Goal: Use online tool/utility

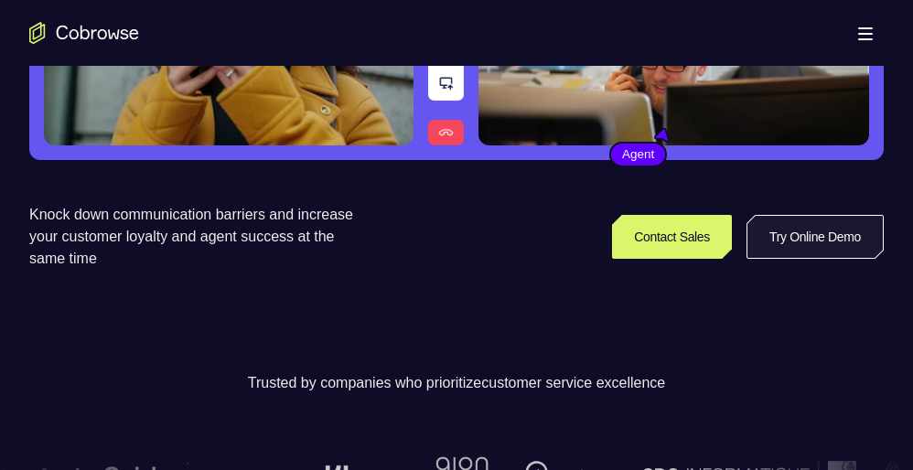
scroll to position [312, 0]
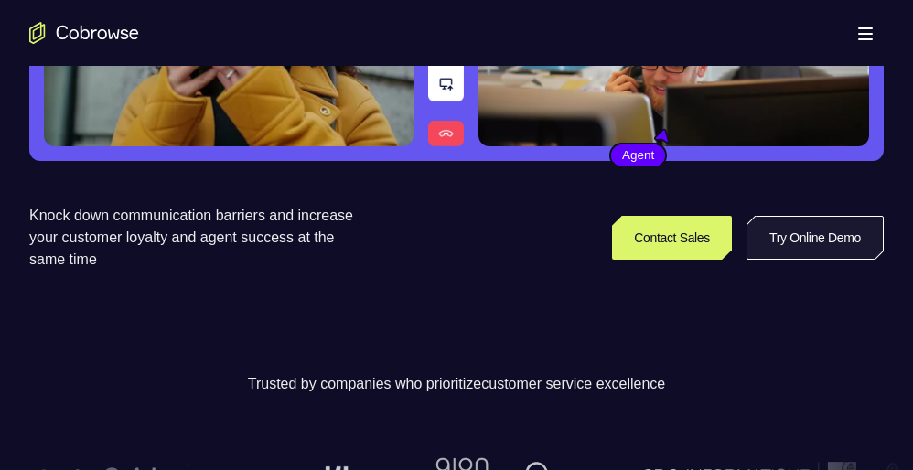
click at [845, 240] on link "Try Online Demo" at bounding box center [814, 238] width 137 height 44
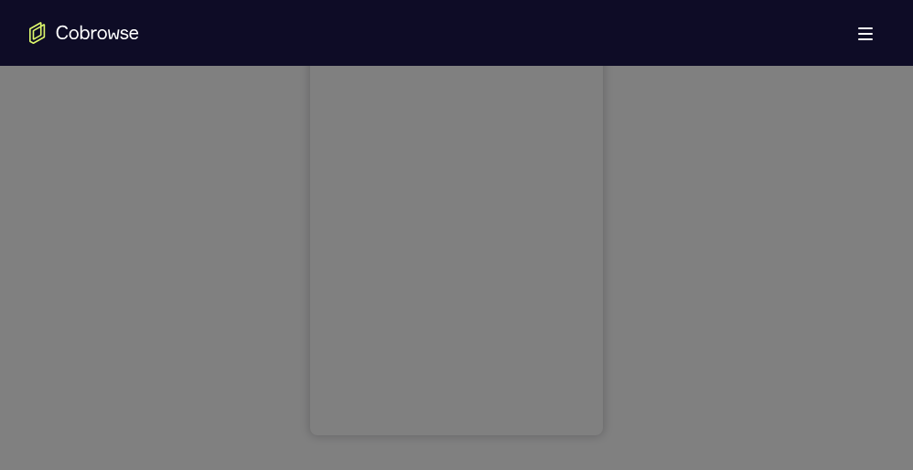
scroll to position [1149, 0]
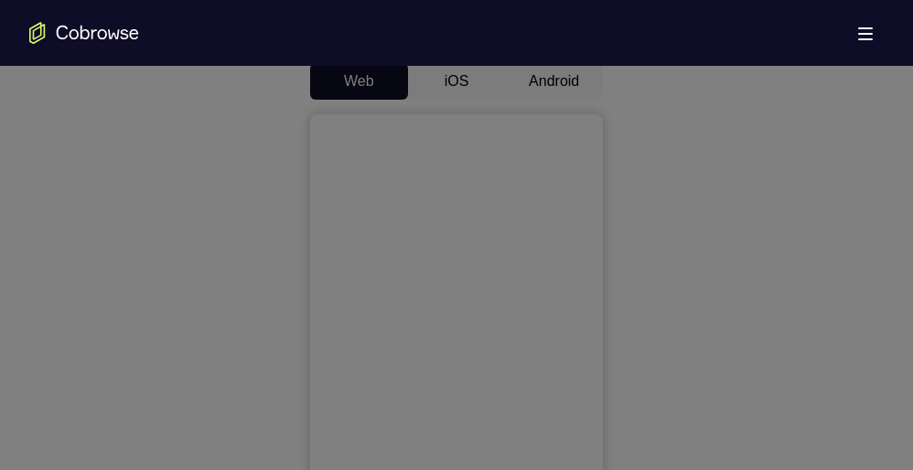
scroll to position [891, 0]
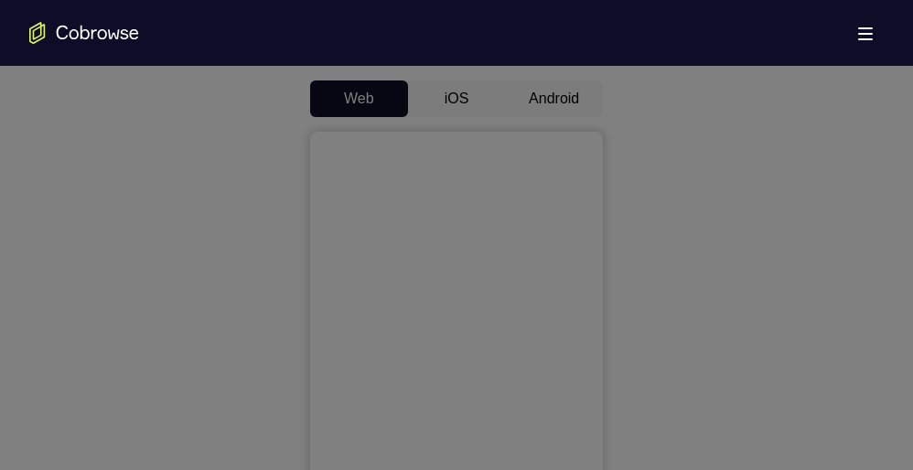
drag, startPoint x: 492, startPoint y: 315, endPoint x: 343, endPoint y: 228, distance: 172.5
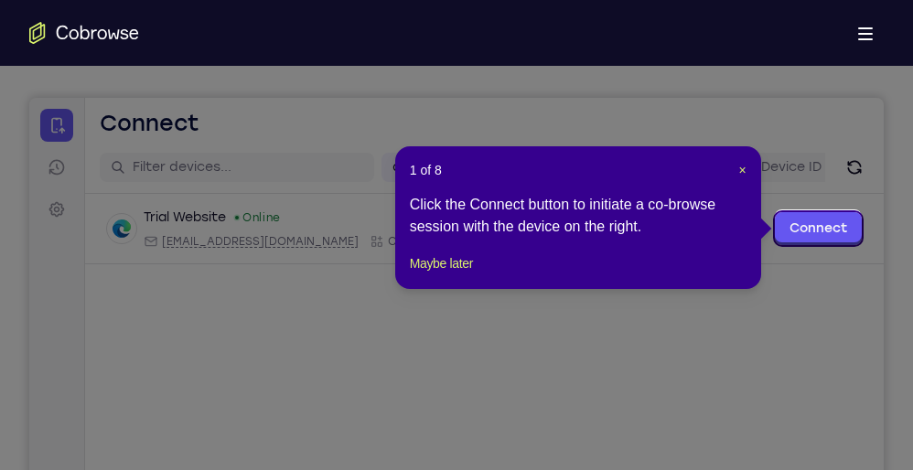
scroll to position [157, 0]
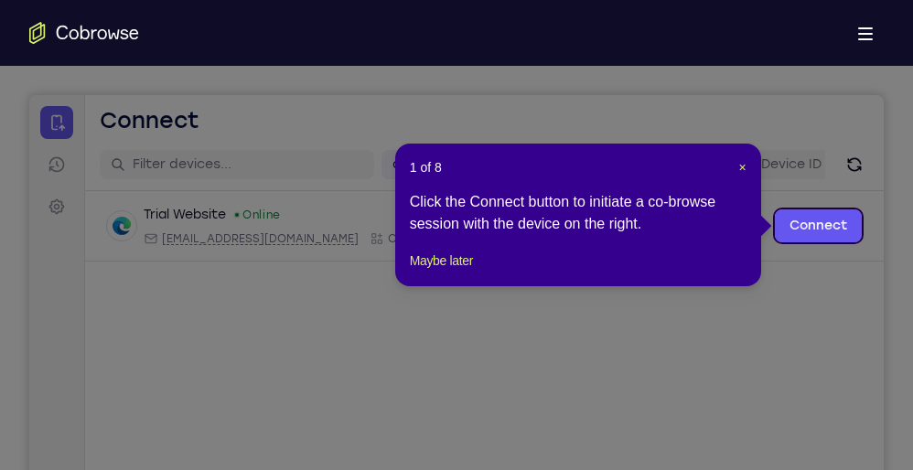
click at [829, 206] on icon at bounding box center [463, 235] width 926 height 470
click at [827, 214] on link "Connect" at bounding box center [818, 225] width 87 height 33
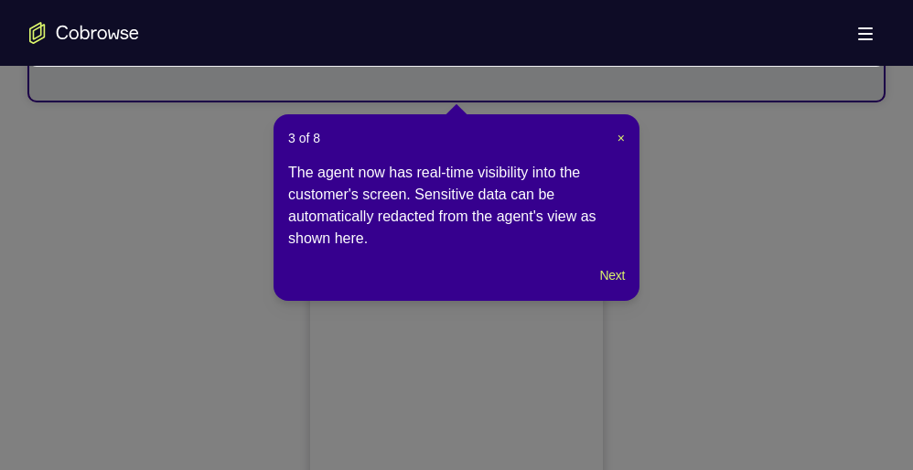
scroll to position [763, 0]
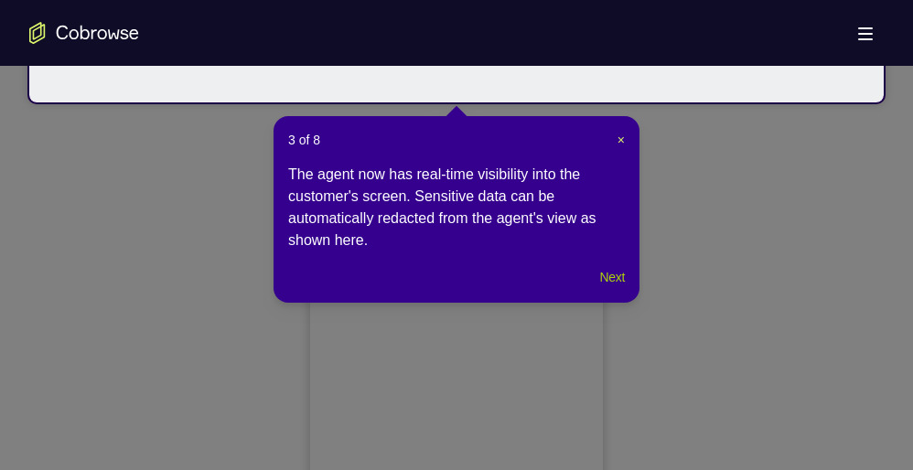
click at [606, 273] on button "Next" at bounding box center [612, 277] width 25 height 22
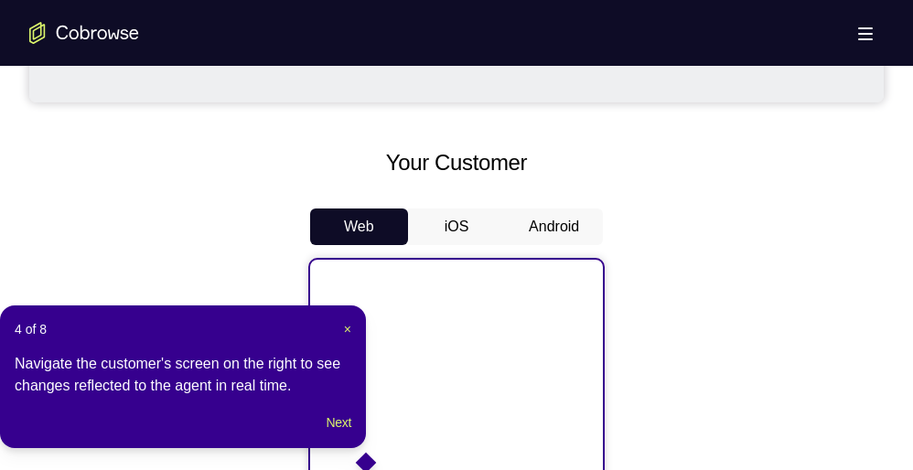
click at [528, 210] on button "Android" at bounding box center [554, 227] width 98 height 37
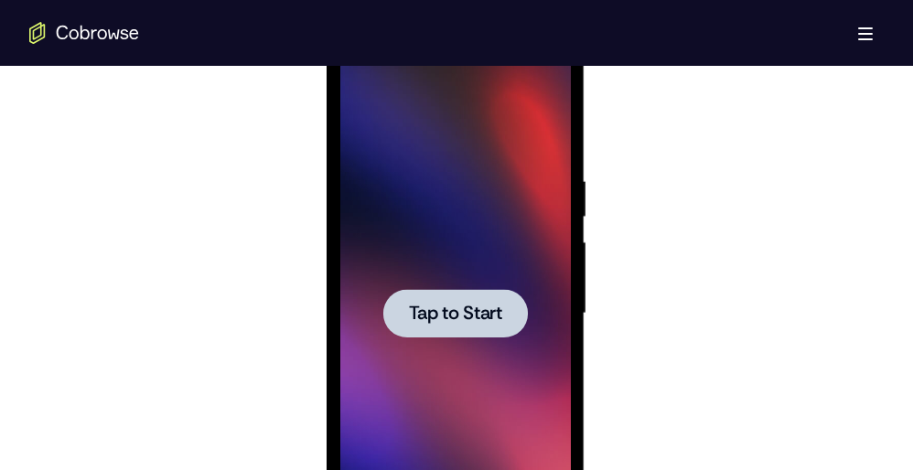
scroll to position [0, 0]
click at [438, 306] on span "Tap to Start" at bounding box center [454, 314] width 93 height 18
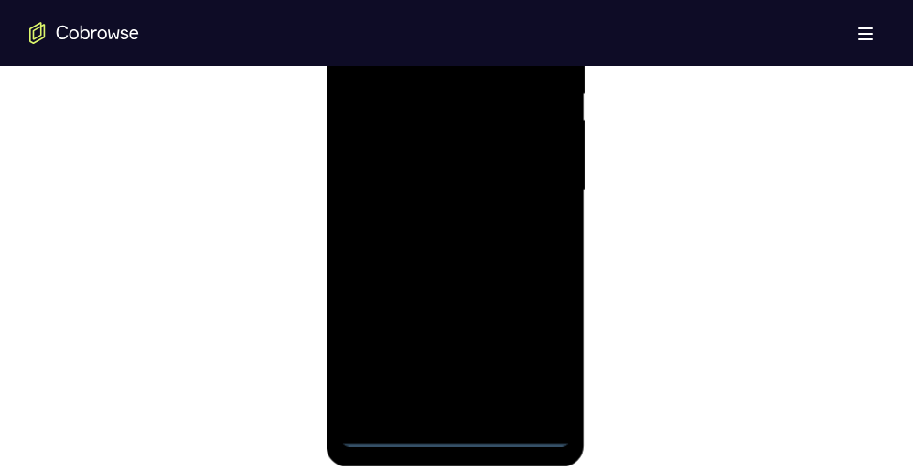
scroll to position [1118, 0]
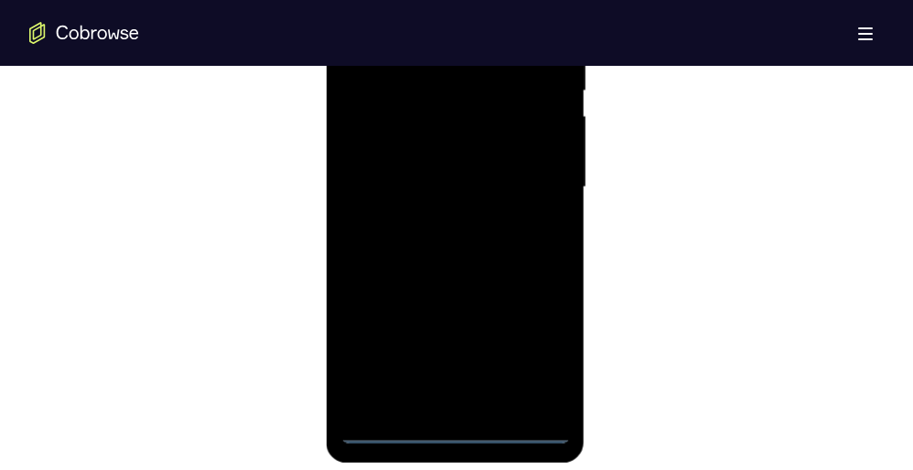
click at [449, 431] on div at bounding box center [454, 187] width 230 height 512
click at [543, 343] on div at bounding box center [454, 187] width 230 height 512
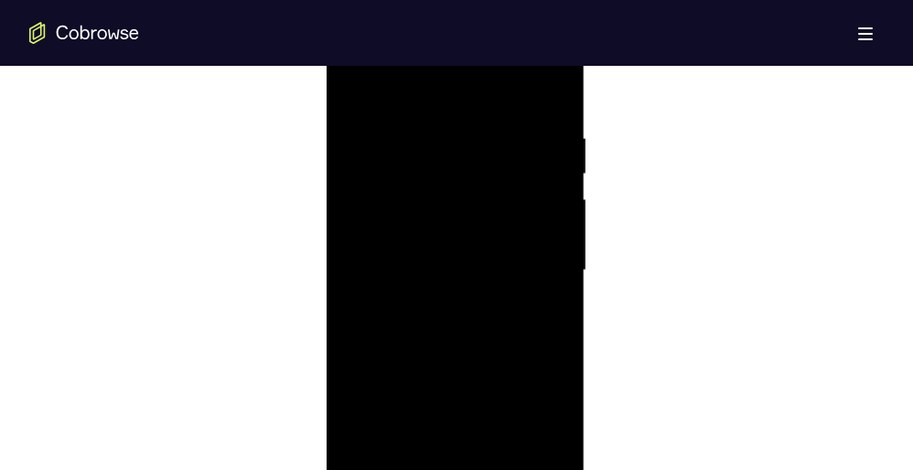
scroll to position [1001, 0]
click at [359, 91] on div at bounding box center [454, 304] width 230 height 512
click at [538, 303] on div at bounding box center [454, 304] width 230 height 512
click at [433, 344] on div at bounding box center [454, 304] width 230 height 512
click at [446, 290] on div at bounding box center [454, 304] width 230 height 512
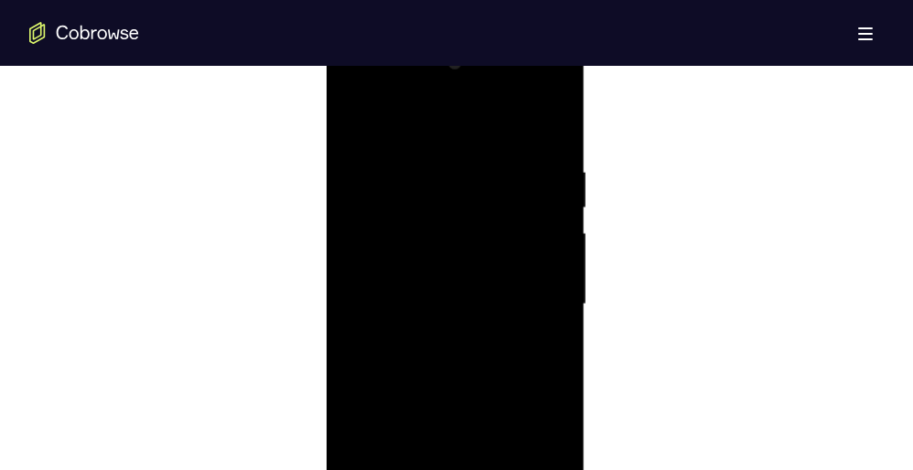
click at [446, 290] on div at bounding box center [454, 304] width 230 height 512
click at [433, 260] on div at bounding box center [454, 304] width 230 height 512
click at [503, 224] on div at bounding box center [454, 304] width 230 height 512
click at [491, 245] on div at bounding box center [454, 304] width 230 height 512
click at [491, 199] on div at bounding box center [454, 304] width 230 height 512
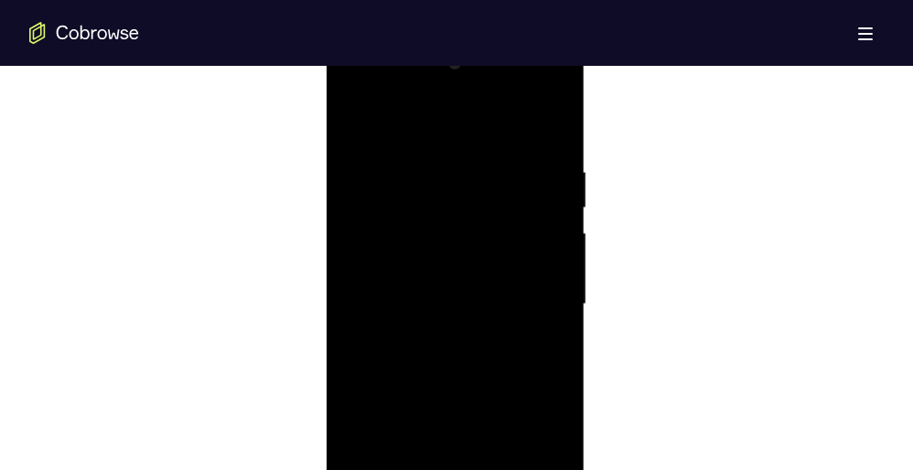
click at [473, 312] on div at bounding box center [454, 304] width 230 height 512
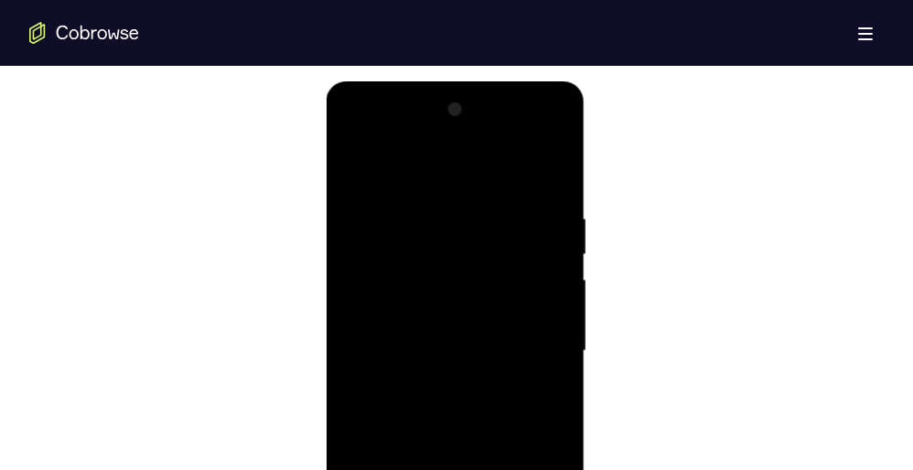
scroll to position [954, 0]
click at [456, 411] on div at bounding box center [454, 352] width 230 height 512
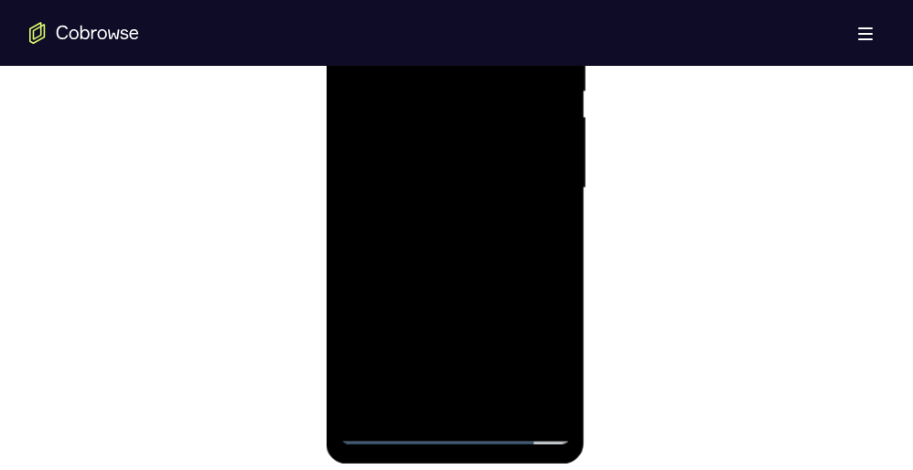
scroll to position [1120, 0]
click at [463, 275] on div at bounding box center [454, 186] width 230 height 512
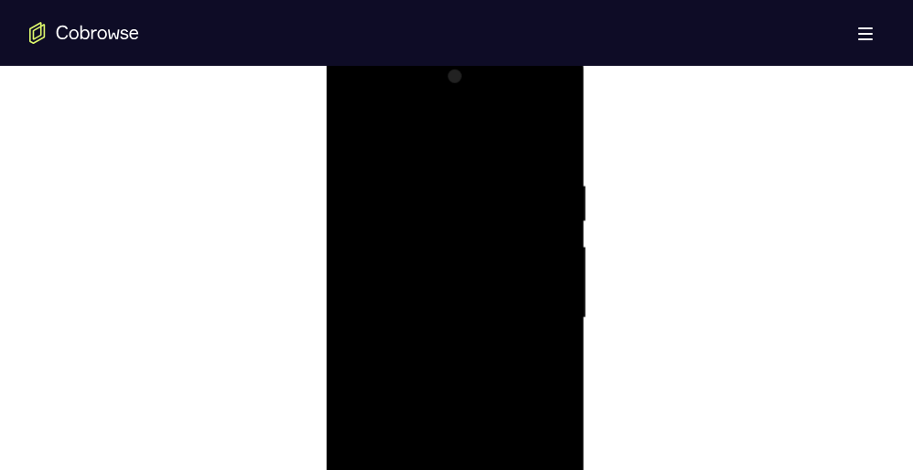
scroll to position [989, 0]
click at [535, 130] on div at bounding box center [454, 317] width 230 height 512
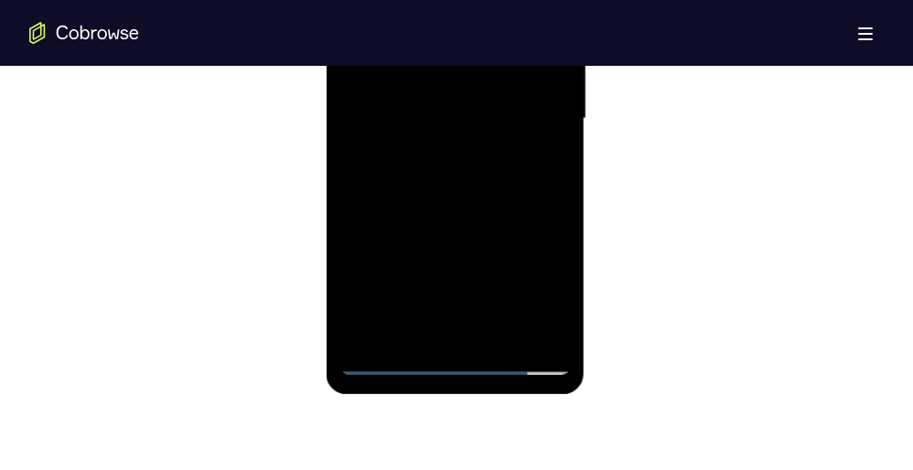
scroll to position [1191, 0]
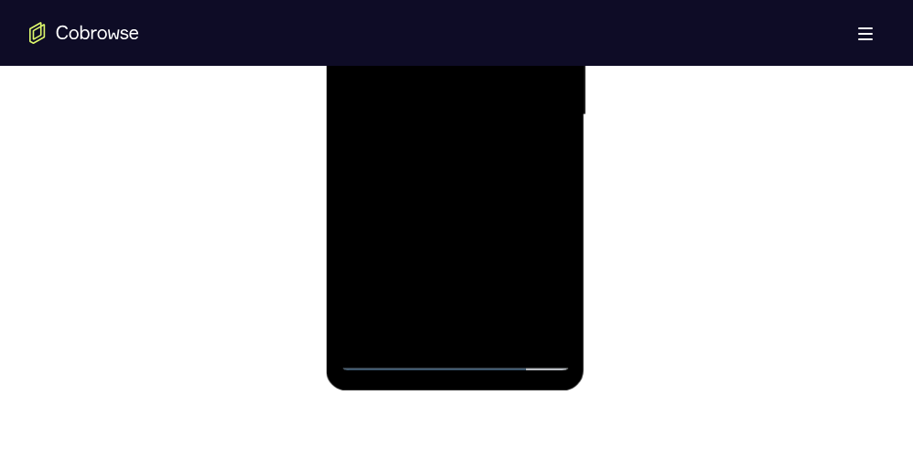
click at [502, 322] on div at bounding box center [454, 115] width 230 height 512
click at [501, 185] on div at bounding box center [454, 115] width 230 height 512
click at [542, 151] on div at bounding box center [454, 115] width 230 height 512
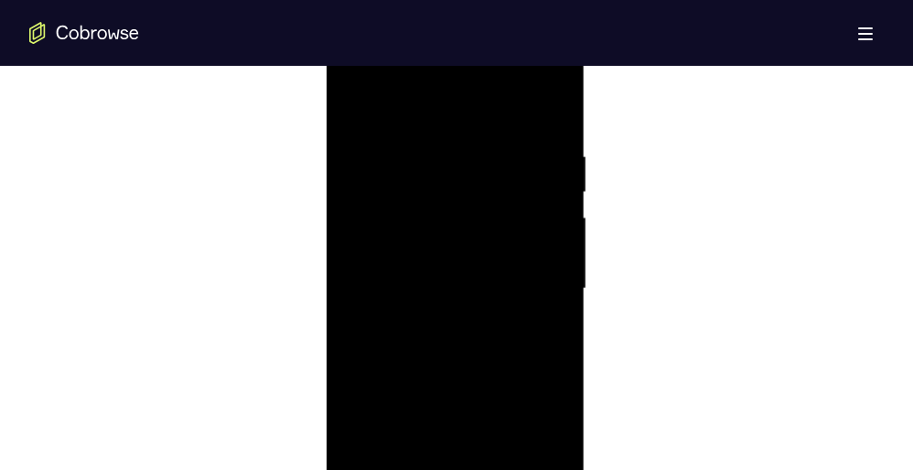
scroll to position [1011, 0]
click at [363, 108] on div at bounding box center [454, 294] width 230 height 512
click at [425, 157] on div at bounding box center [454, 294] width 230 height 512
click at [508, 154] on div at bounding box center [454, 283] width 230 height 512
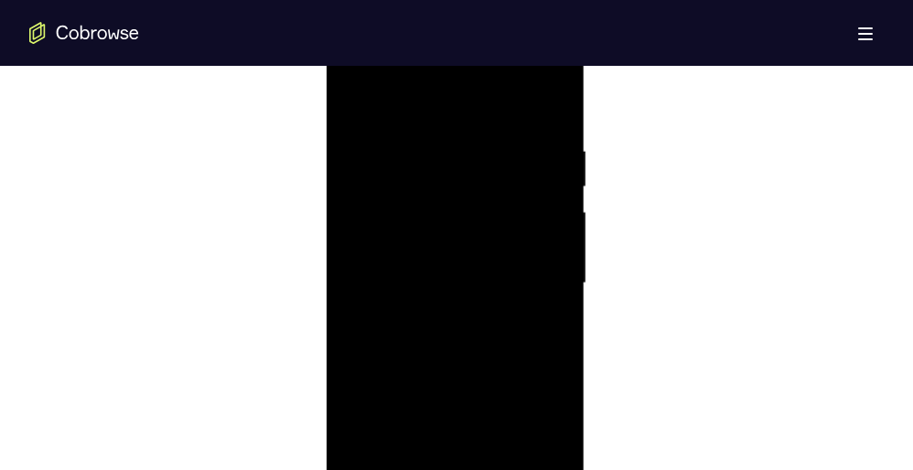
click at [369, 199] on div at bounding box center [454, 283] width 230 height 512
click at [492, 229] on div at bounding box center [454, 250] width 230 height 512
click at [534, 253] on div at bounding box center [454, 250] width 230 height 512
click at [528, 455] on div at bounding box center [454, 250] width 230 height 512
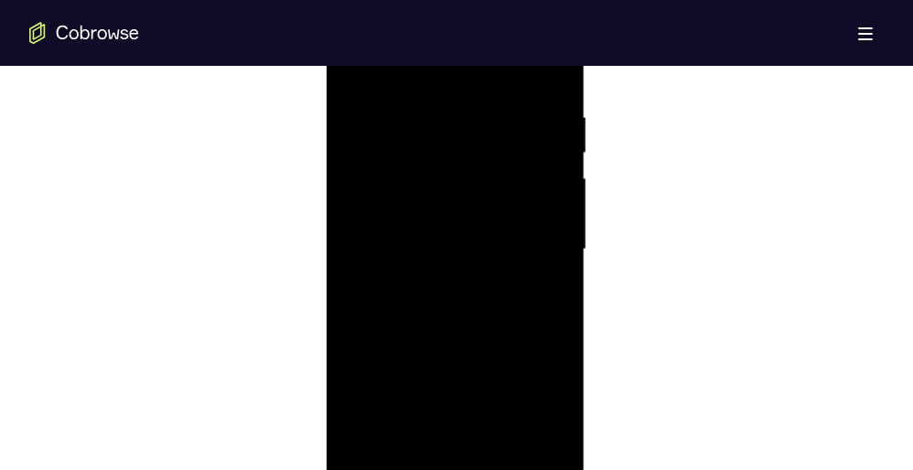
click at [527, 323] on div at bounding box center [454, 250] width 230 height 512
click at [356, 270] on div at bounding box center [454, 250] width 230 height 512
click at [348, 294] on div at bounding box center [454, 284] width 230 height 512
click at [537, 301] on div at bounding box center [454, 284] width 230 height 512
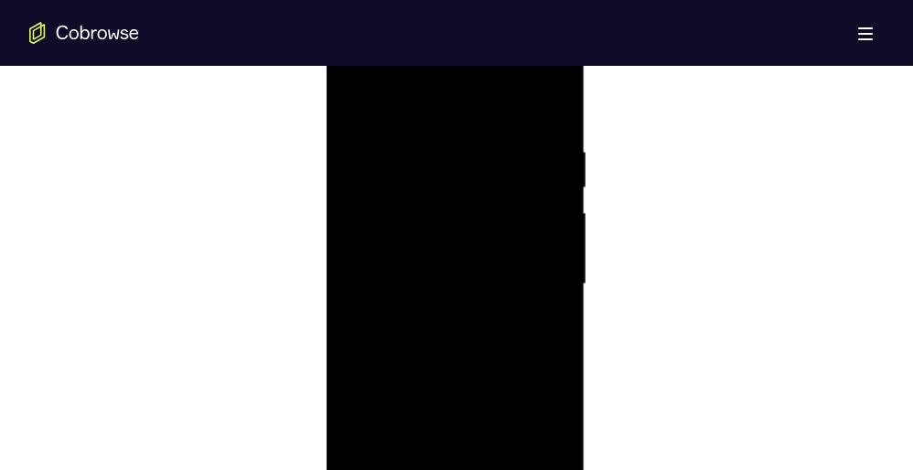
click at [549, 302] on div at bounding box center [454, 284] width 230 height 512
click at [549, 302] on div at bounding box center [454, 249] width 230 height 512
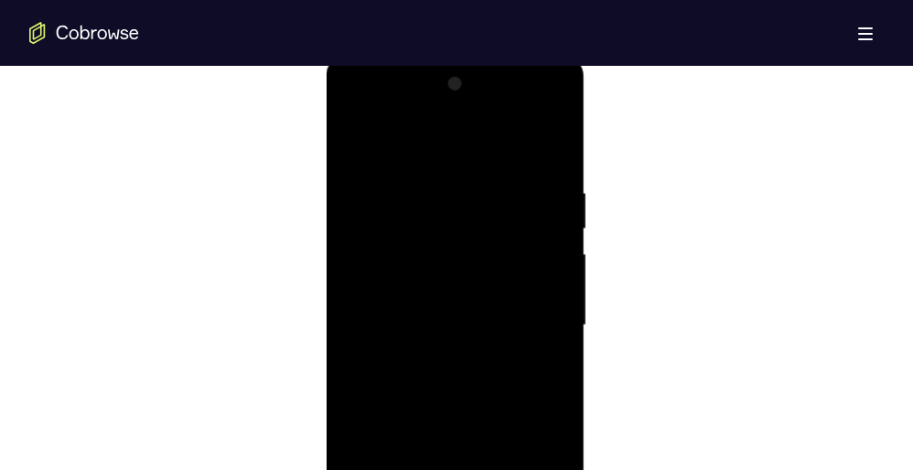
click at [549, 302] on div at bounding box center [454, 326] width 230 height 512
click at [546, 306] on div at bounding box center [454, 266] width 230 height 512
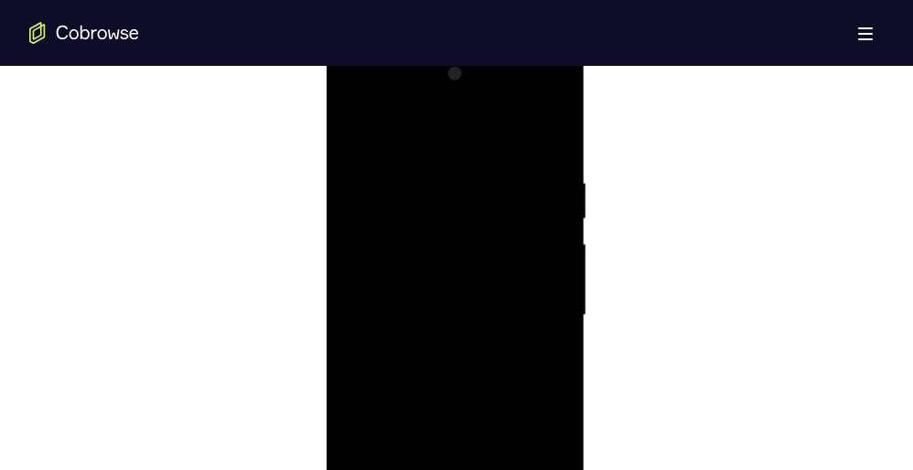
scroll to position [1000, 0]
click at [546, 306] on div at bounding box center [454, 306] width 230 height 512
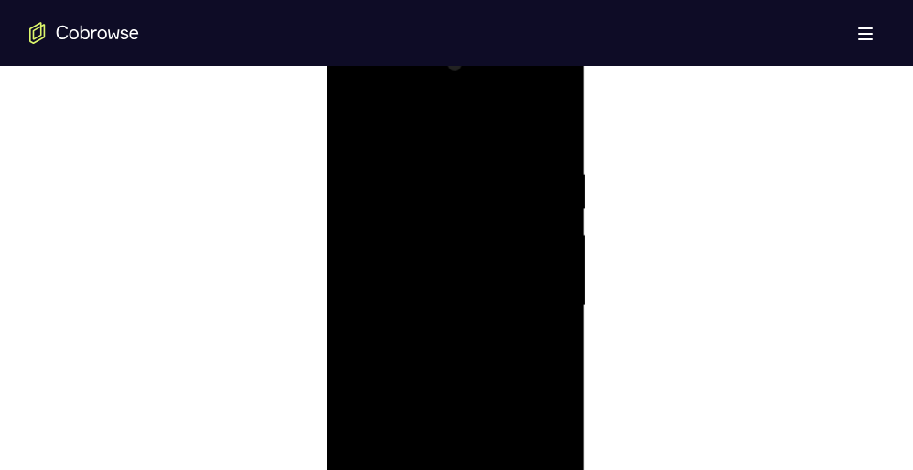
click at [546, 306] on div at bounding box center [454, 306] width 230 height 512
click at [546, 306] on div at bounding box center [454, 268] width 230 height 512
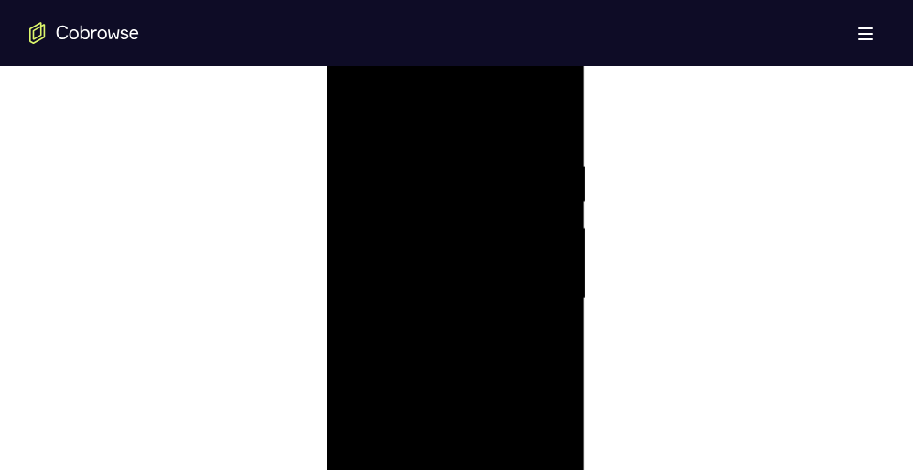
click at [546, 306] on div at bounding box center [454, 299] width 230 height 512
click at [359, 234] on div at bounding box center [454, 256] width 230 height 512
click at [549, 246] on div at bounding box center [454, 265] width 230 height 512
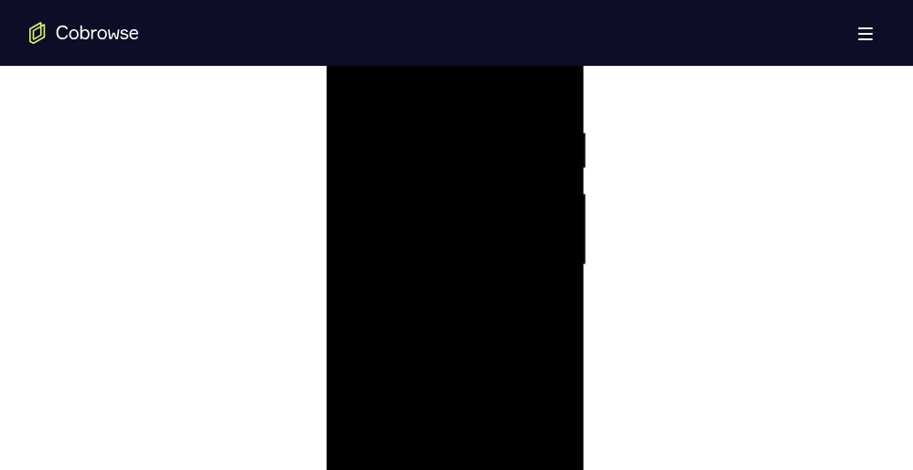
click at [549, 246] on div at bounding box center [454, 265] width 230 height 512
click at [549, 246] on div at bounding box center [454, 318] width 230 height 512
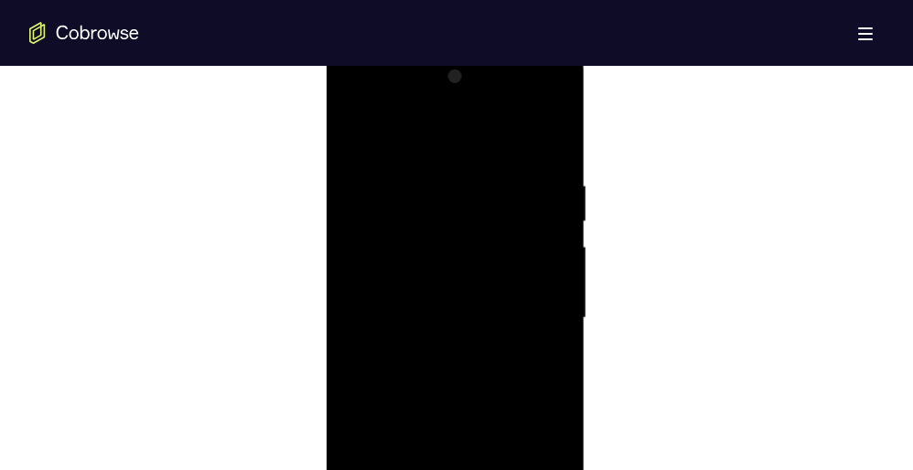
click at [549, 246] on div at bounding box center [454, 318] width 230 height 512
drag, startPoint x: 549, startPoint y: 299, endPoint x: 549, endPoint y: 246, distance: 53.0
click at [549, 246] on div at bounding box center [454, 318] width 230 height 512
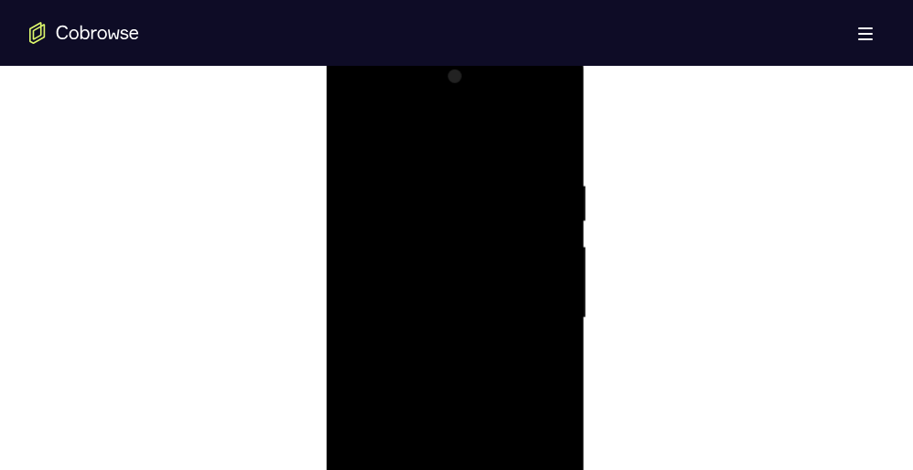
scroll to position [1033, 0]
click at [349, 256] on div at bounding box center [454, 272] width 230 height 512
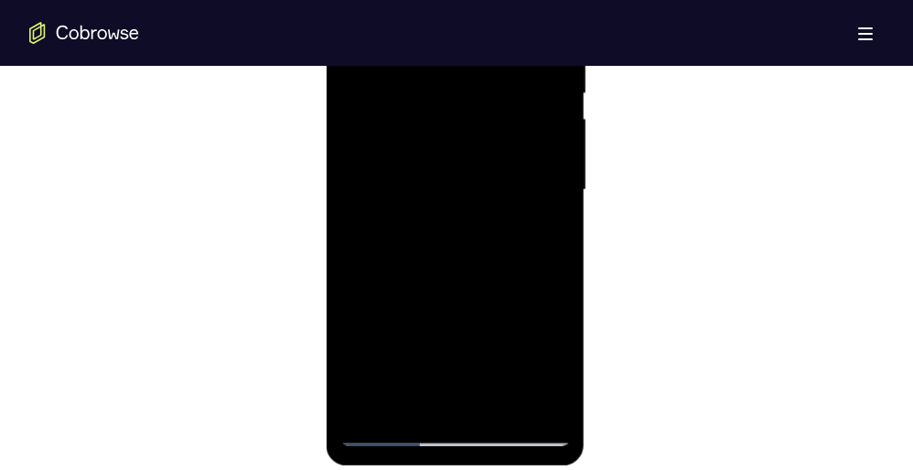
click at [544, 275] on div at bounding box center [454, 190] width 230 height 512
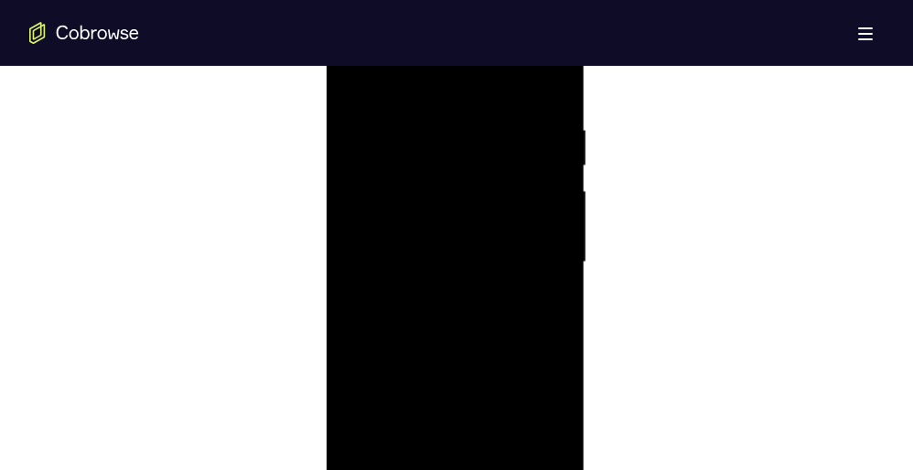
scroll to position [1005, 0]
click at [544, 275] on div at bounding box center [454, 301] width 230 height 512
click at [544, 275] on div at bounding box center [454, 299] width 230 height 512
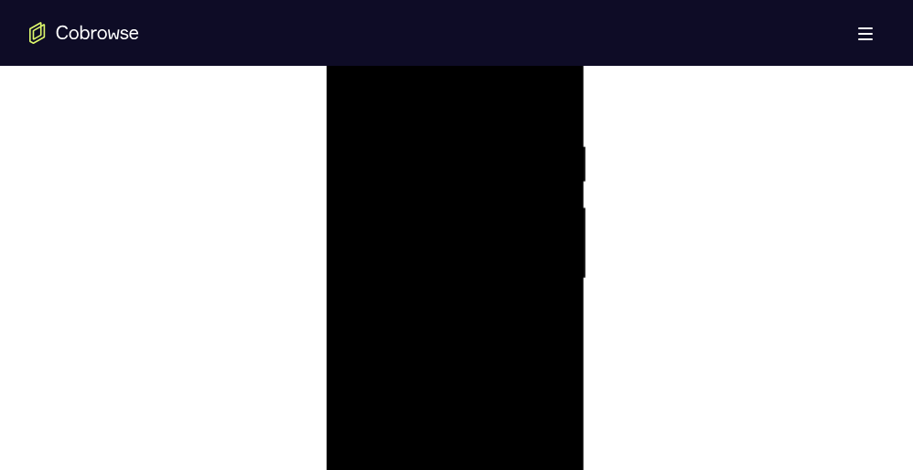
click at [544, 275] on div at bounding box center [454, 279] width 230 height 512
drag, startPoint x: 544, startPoint y: 364, endPoint x: 544, endPoint y: 275, distance: 88.7
click at [544, 275] on div at bounding box center [454, 279] width 230 height 512
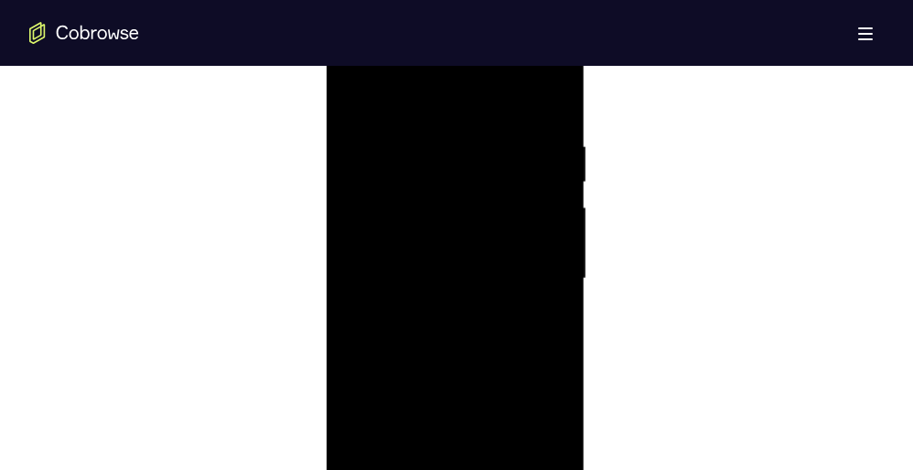
click at [544, 275] on div at bounding box center [454, 279] width 230 height 512
click at [544, 275] on div at bounding box center [454, 251] width 230 height 512
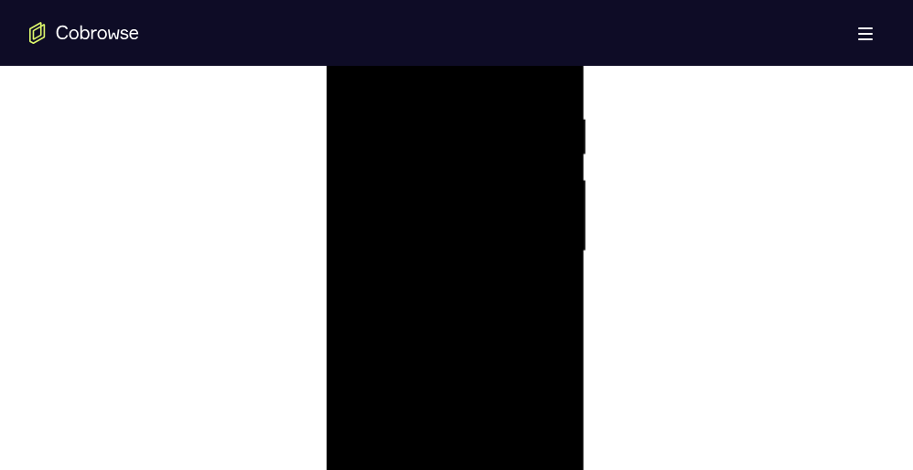
click at [544, 275] on div at bounding box center [454, 251] width 230 height 512
click at [544, 275] on div at bounding box center [454, 320] width 230 height 512
click at [544, 272] on div at bounding box center [454, 320] width 230 height 512
click at [549, 250] on div at bounding box center [454, 320] width 230 height 512
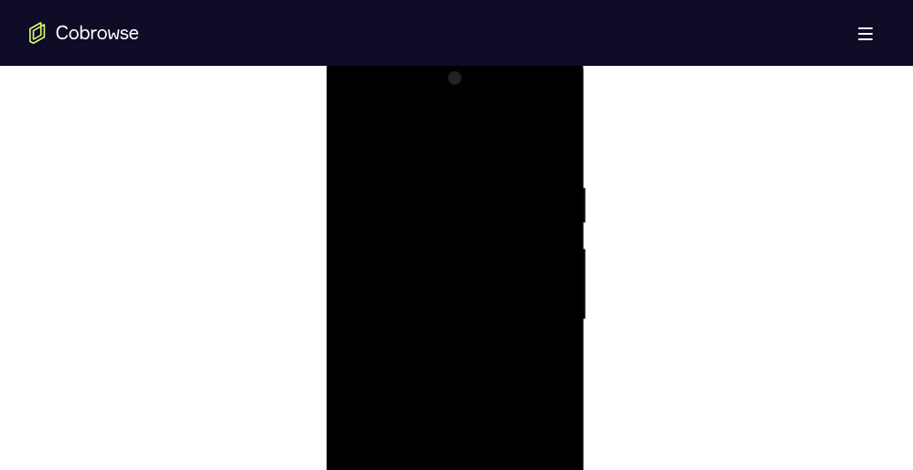
click at [551, 143] on div at bounding box center [454, 320] width 230 height 512
drag, startPoint x: 476, startPoint y: 317, endPoint x: 477, endPoint y: 220, distance: 97.0
click at [477, 220] on div at bounding box center [454, 306] width 230 height 512
click at [559, 289] on div at bounding box center [454, 306] width 230 height 512
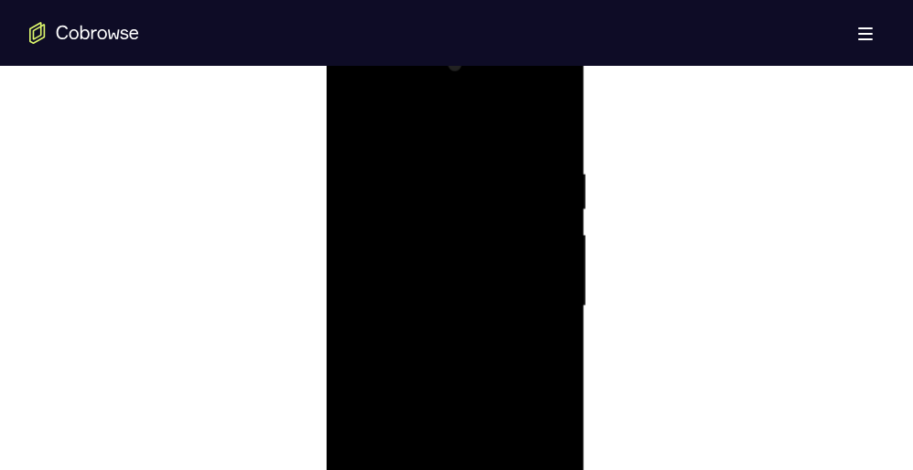
drag, startPoint x: 488, startPoint y: 328, endPoint x: 493, endPoint y: 105, distance: 223.2
click at [493, 105] on div at bounding box center [454, 306] width 230 height 512
drag, startPoint x: 470, startPoint y: 301, endPoint x: 468, endPoint y: 96, distance: 204.9
click at [468, 96] on div at bounding box center [454, 306] width 230 height 512
drag, startPoint x: 465, startPoint y: 301, endPoint x: 464, endPoint y: 73, distance: 227.7
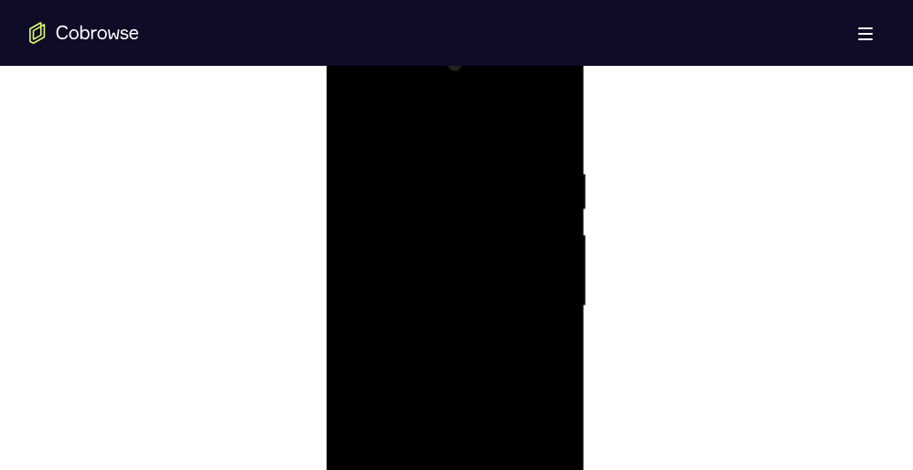
click at [464, 73] on div at bounding box center [454, 306] width 230 height 512
drag, startPoint x: 458, startPoint y: 308, endPoint x: 453, endPoint y: 150, distance: 158.3
click at [453, 150] on div at bounding box center [454, 306] width 230 height 512
drag, startPoint x: 449, startPoint y: 310, endPoint x: 449, endPoint y: 241, distance: 69.5
click at [449, 241] on div at bounding box center [454, 306] width 230 height 512
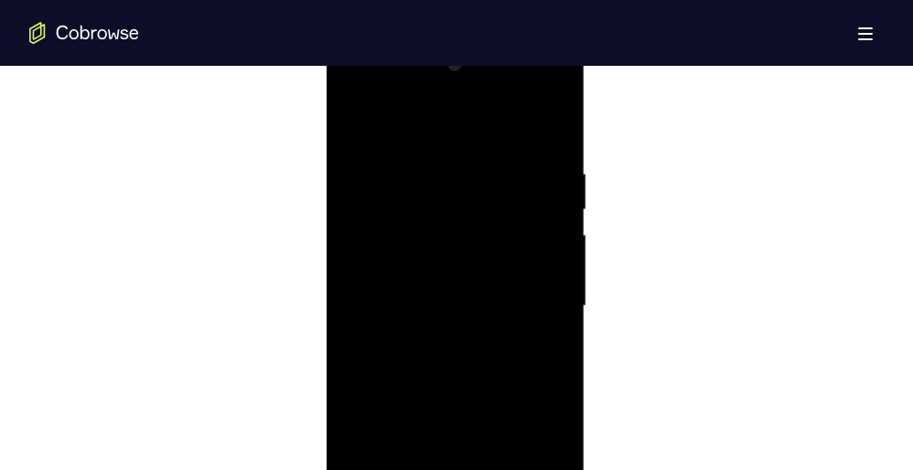
click at [449, 241] on div at bounding box center [454, 306] width 230 height 512
drag, startPoint x: 443, startPoint y: 306, endPoint x: 442, endPoint y: 151, distance: 155.5
click at [442, 151] on div at bounding box center [454, 306] width 230 height 512
drag, startPoint x: 435, startPoint y: 312, endPoint x: 442, endPoint y: 135, distance: 176.6
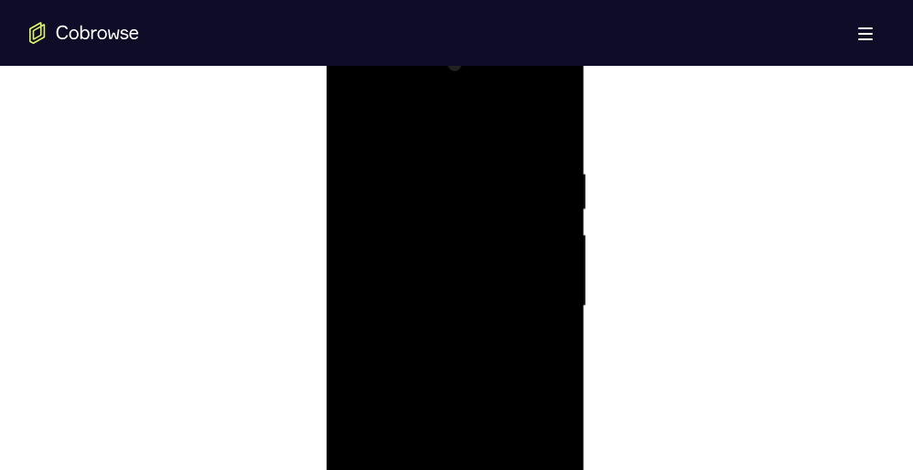
click at [442, 135] on div at bounding box center [454, 306] width 230 height 512
drag, startPoint x: 445, startPoint y: 289, endPoint x: 446, endPoint y: 167, distance: 121.6
click at [446, 167] on div at bounding box center [454, 306] width 230 height 512
drag, startPoint x: 448, startPoint y: 287, endPoint x: 456, endPoint y: 126, distance: 161.2
click at [456, 126] on div at bounding box center [454, 306] width 230 height 512
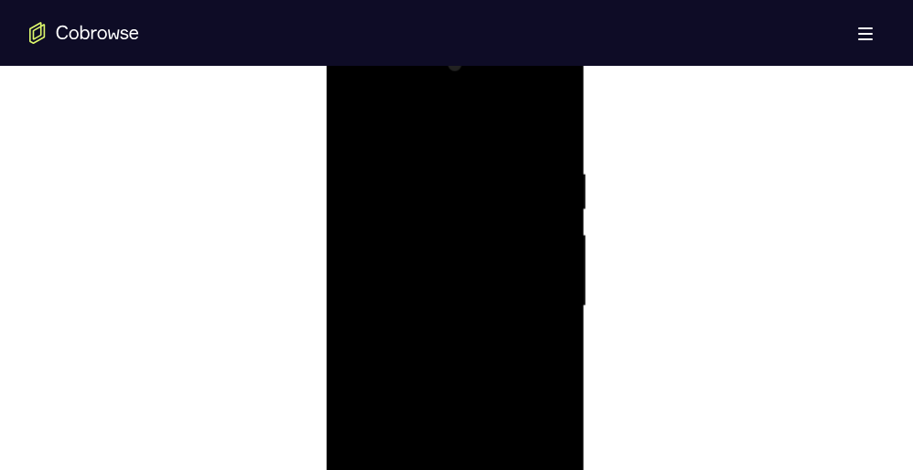
drag, startPoint x: 434, startPoint y: 322, endPoint x: 433, endPoint y: 229, distance: 93.3
click at [433, 229] on div at bounding box center [454, 306] width 230 height 512
drag, startPoint x: 442, startPoint y: 312, endPoint x: 441, endPoint y: 234, distance: 77.7
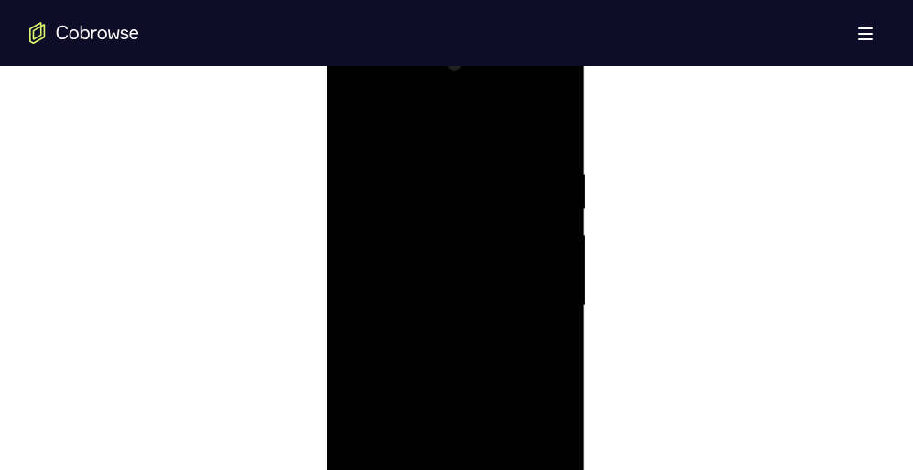
click at [441, 234] on div at bounding box center [454, 306] width 230 height 512
drag, startPoint x: 442, startPoint y: 322, endPoint x: 441, endPoint y: 180, distance: 141.7
click at [441, 180] on div at bounding box center [454, 306] width 230 height 512
drag, startPoint x: 451, startPoint y: 289, endPoint x: 457, endPoint y: 406, distance: 117.2
click at [457, 406] on div at bounding box center [454, 306] width 230 height 512
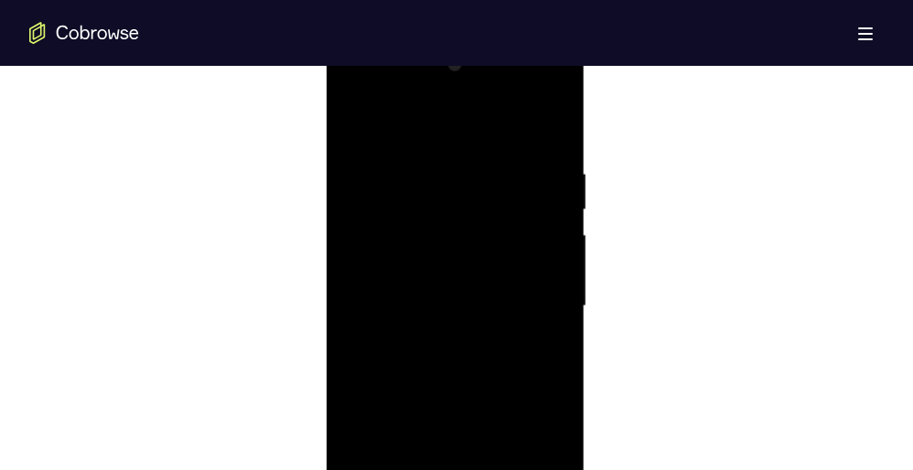
click at [557, 249] on div at bounding box center [454, 306] width 230 height 512
drag, startPoint x: 478, startPoint y: 335, endPoint x: 483, endPoint y: 106, distance: 228.7
click at [483, 106] on div at bounding box center [454, 306] width 230 height 512
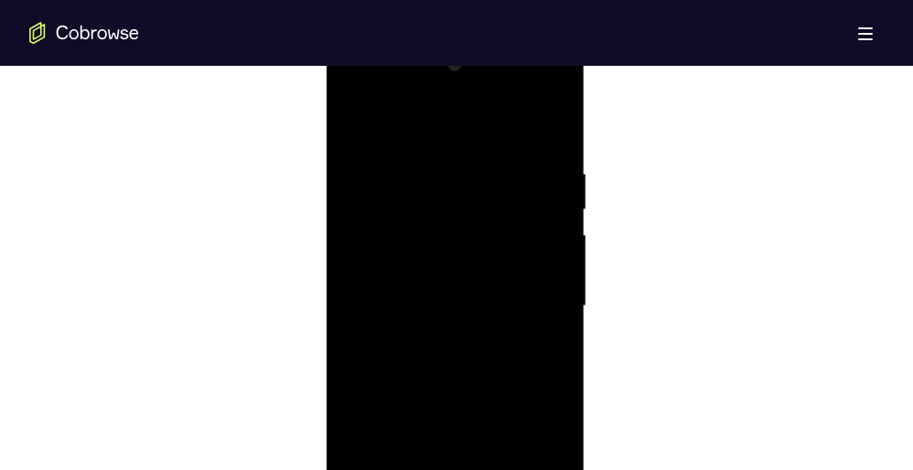
drag, startPoint x: 449, startPoint y: 294, endPoint x: 459, endPoint y: 106, distance: 188.7
click at [459, 106] on div at bounding box center [454, 306] width 230 height 512
drag, startPoint x: 440, startPoint y: 311, endPoint x: 457, endPoint y: 102, distance: 209.2
click at [457, 102] on div at bounding box center [454, 306] width 230 height 512
drag, startPoint x: 432, startPoint y: 302, endPoint x: 445, endPoint y: 166, distance: 136.0
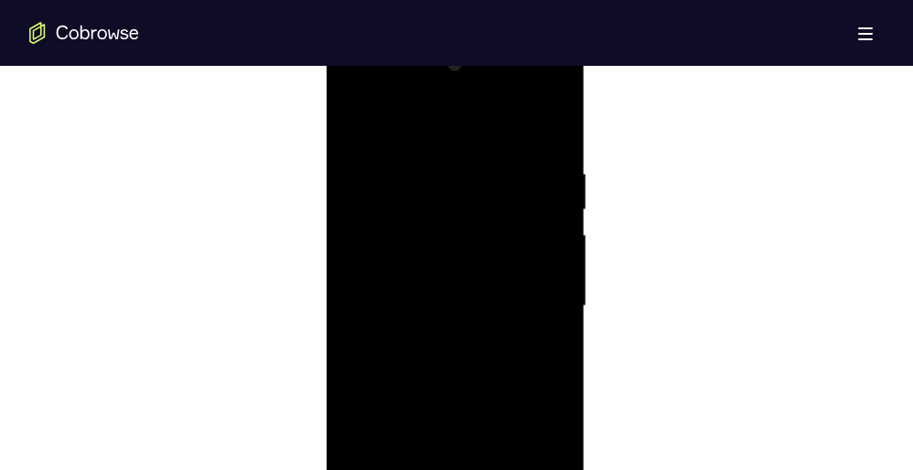
click at [445, 166] on div at bounding box center [454, 306] width 230 height 512
drag, startPoint x: 423, startPoint y: 333, endPoint x: 434, endPoint y: 166, distance: 166.8
click at [434, 166] on div at bounding box center [454, 306] width 230 height 512
drag, startPoint x: 434, startPoint y: 335, endPoint x: 444, endPoint y: 127, distance: 207.8
click at [444, 127] on div at bounding box center [454, 306] width 230 height 512
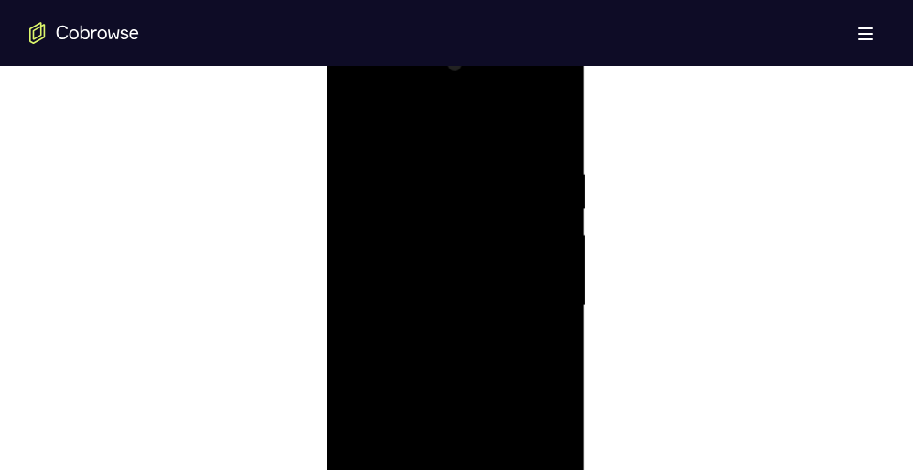
drag, startPoint x: 450, startPoint y: 151, endPoint x: 423, endPoint y: 430, distance: 280.2
click at [423, 430] on div at bounding box center [454, 306] width 230 height 512
drag, startPoint x: 452, startPoint y: 360, endPoint x: 451, endPoint y: 156, distance: 203.9
click at [451, 156] on div at bounding box center [454, 306] width 230 height 512
drag, startPoint x: 432, startPoint y: 335, endPoint x: 429, endPoint y: 236, distance: 98.8
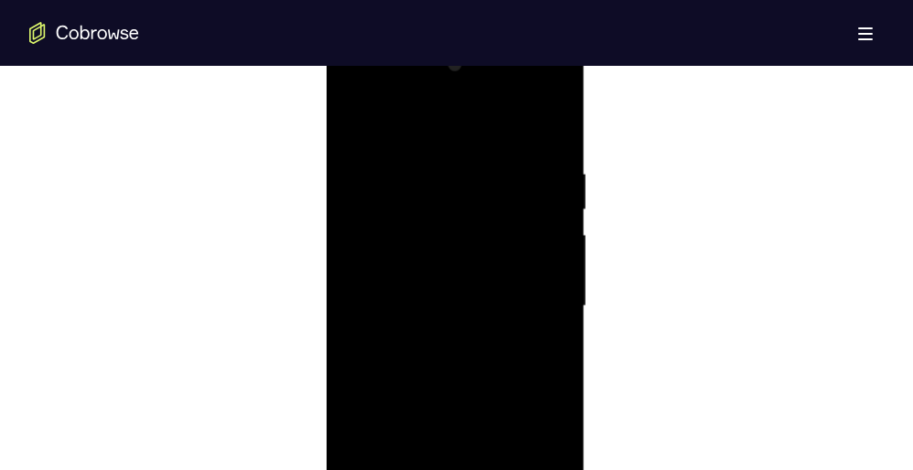
click at [429, 236] on div at bounding box center [454, 306] width 230 height 512
click at [552, 330] on div at bounding box center [454, 306] width 230 height 512
drag, startPoint x: 484, startPoint y: 332, endPoint x: 480, endPoint y: 286, distance: 45.9
click at [480, 286] on div at bounding box center [454, 306] width 230 height 512
click at [554, 287] on div at bounding box center [454, 306] width 230 height 512
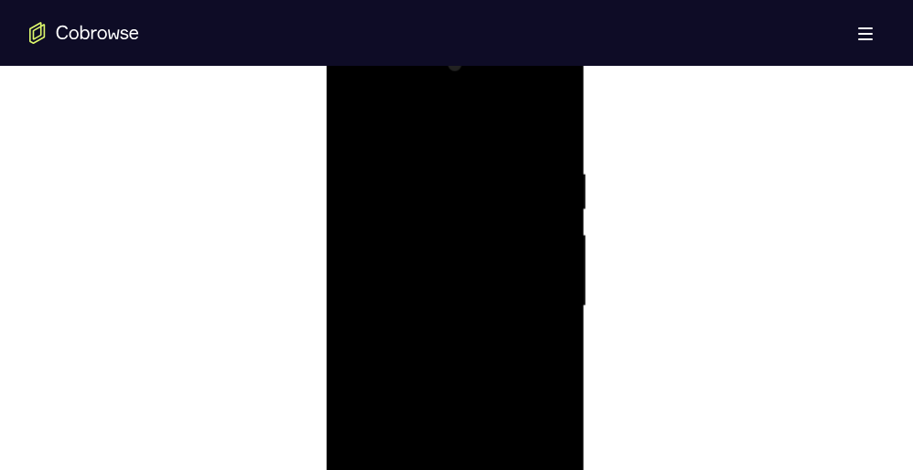
click at [554, 287] on div at bounding box center [454, 306] width 230 height 512
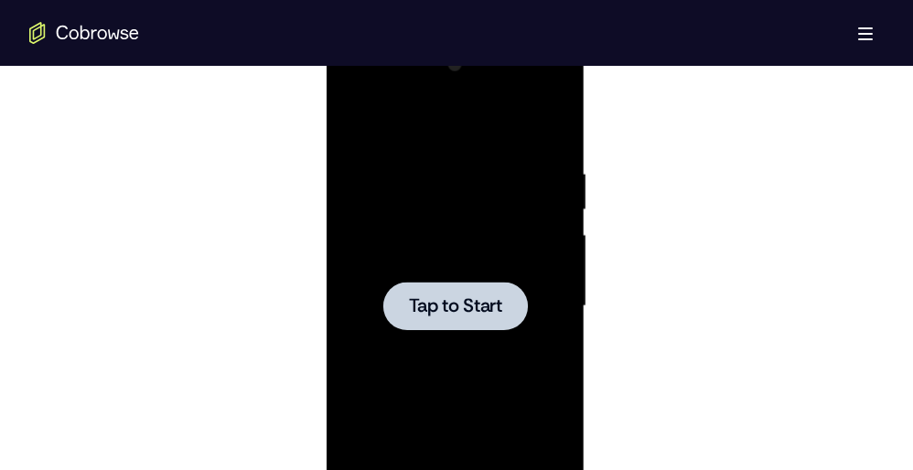
click at [497, 305] on span "Tap to Start" at bounding box center [454, 306] width 93 height 18
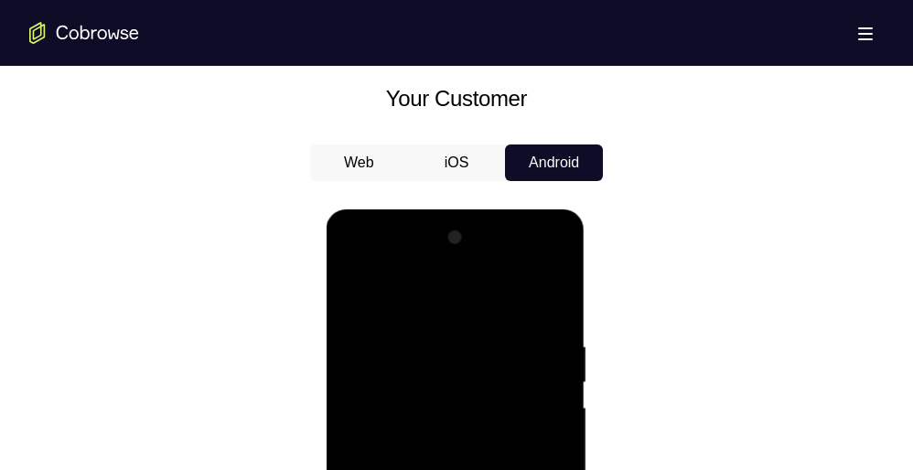
scroll to position [828, 0]
click at [452, 162] on button "iOS" at bounding box center [457, 162] width 98 height 37
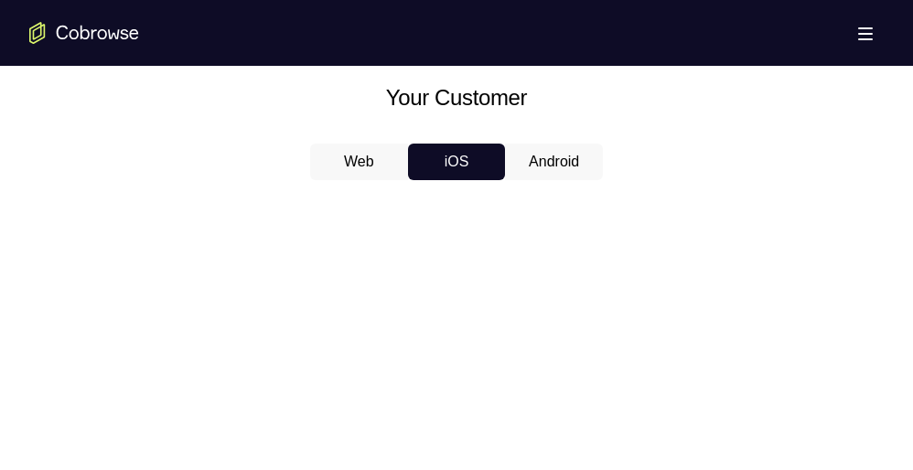
click at [594, 150] on button "Android" at bounding box center [554, 162] width 98 height 37
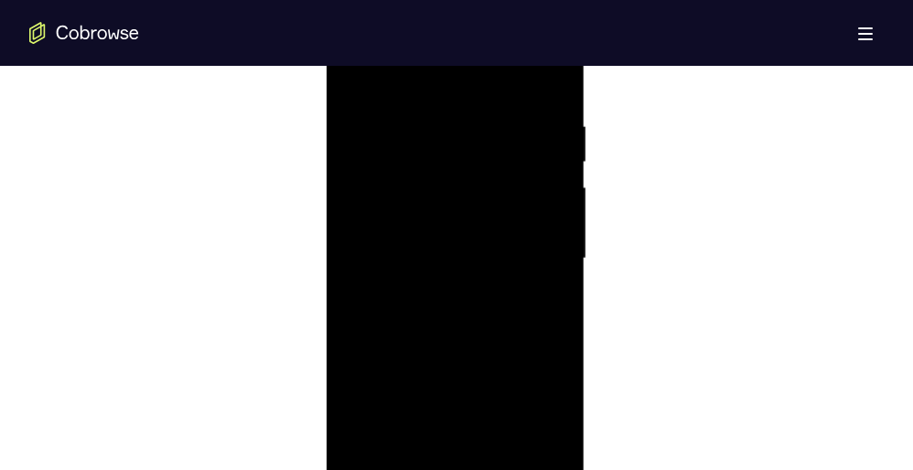
scroll to position [1046, 0]
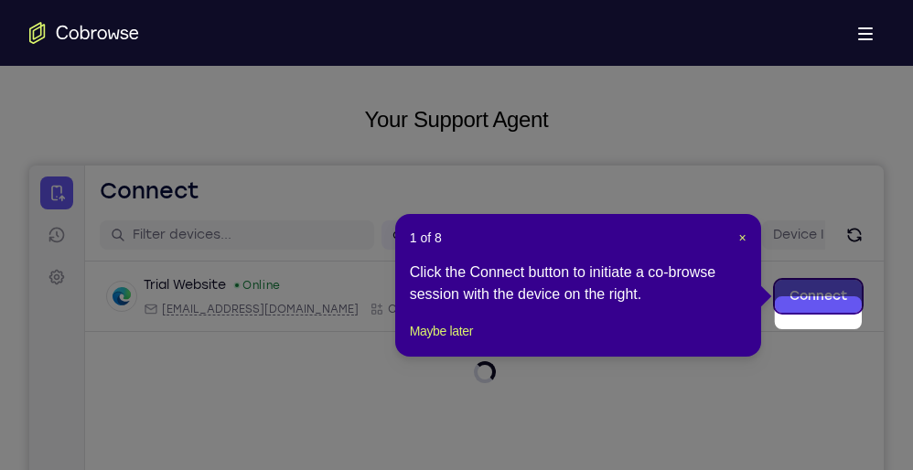
scroll to position [68, 0]
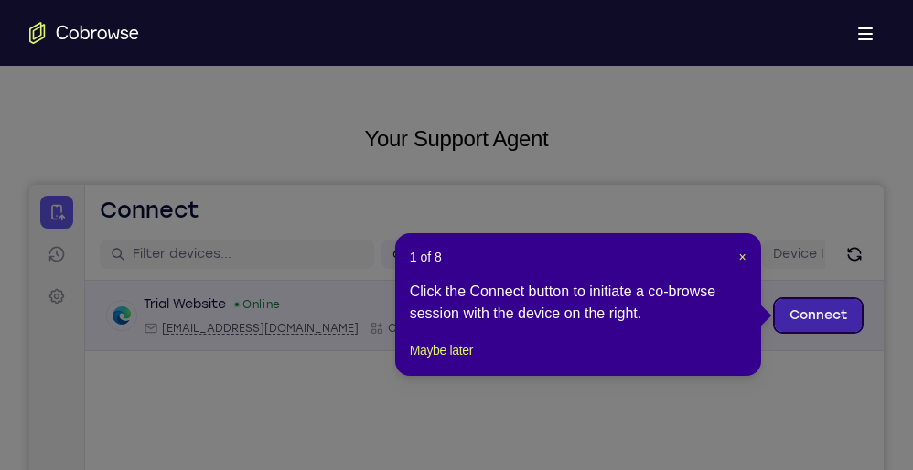
click at [818, 317] on link "Connect" at bounding box center [818, 315] width 87 height 33
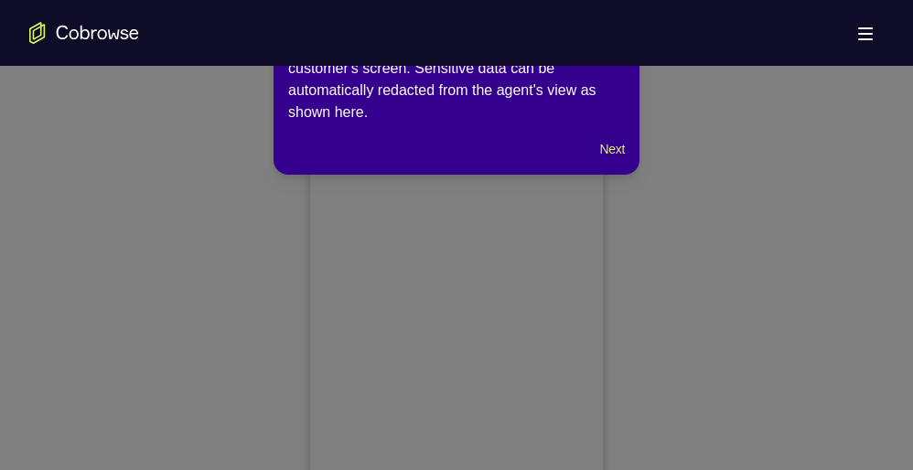
scroll to position [928, 0]
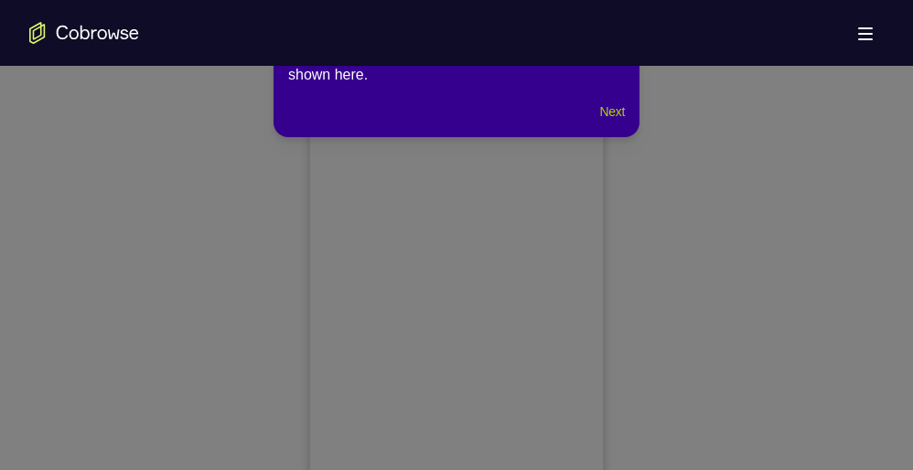
click at [621, 108] on button "Next" at bounding box center [612, 112] width 25 height 22
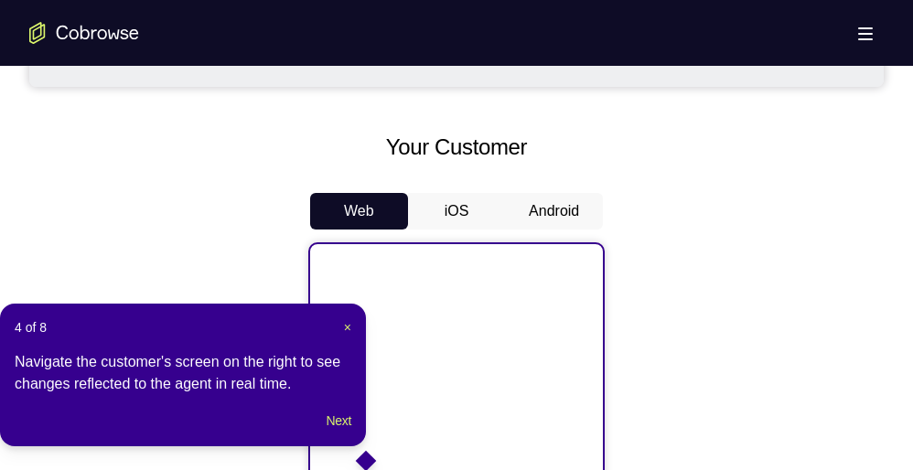
scroll to position [776, 0]
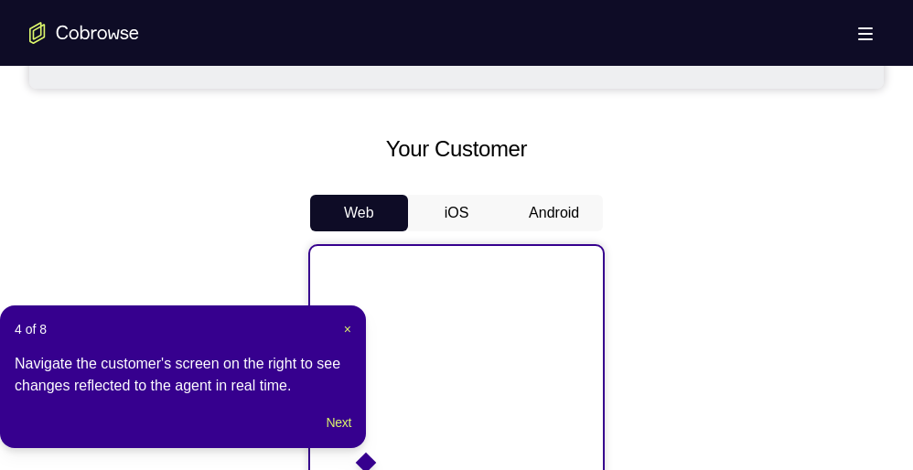
click at [555, 198] on button "Android" at bounding box center [554, 213] width 98 height 37
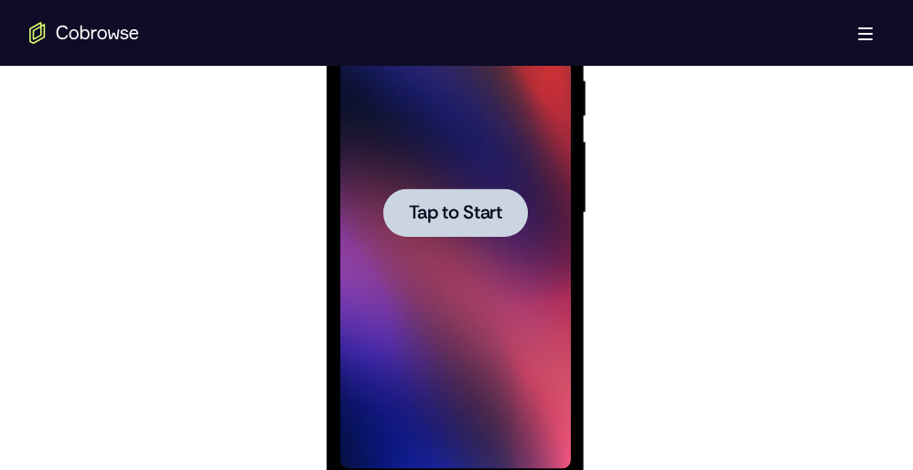
scroll to position [1094, 0]
click at [477, 208] on span "Tap to Start" at bounding box center [454, 212] width 93 height 18
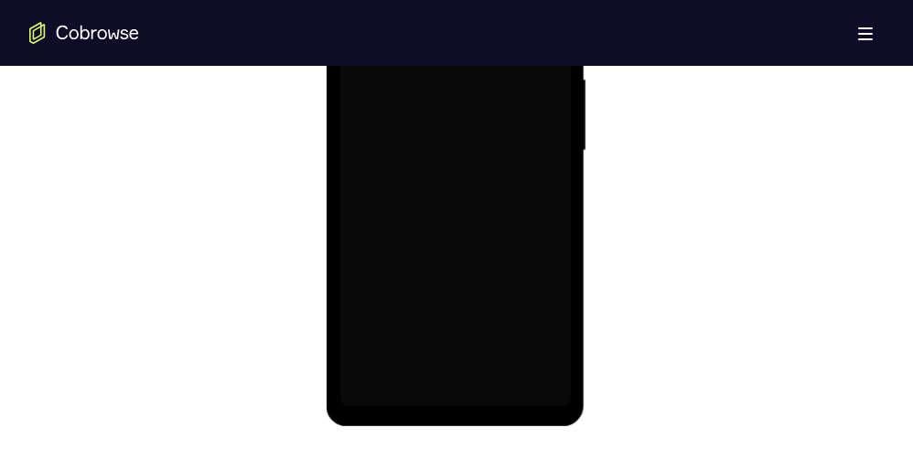
scroll to position [1151, 0]
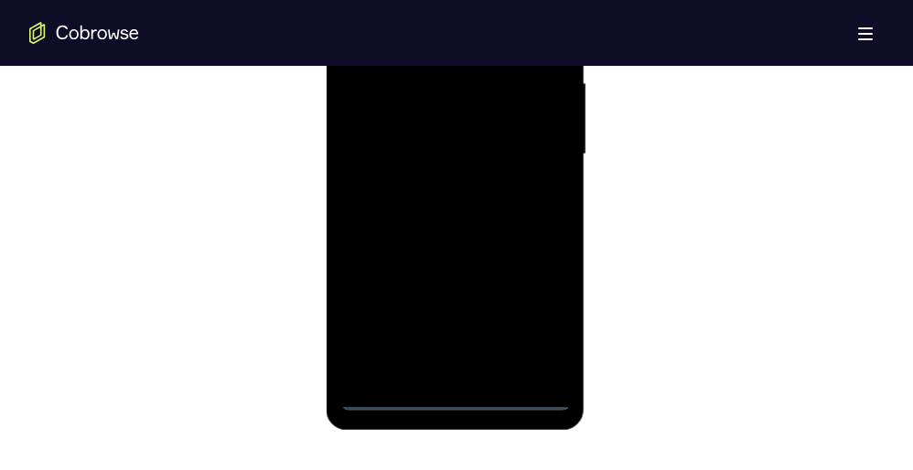
click at [455, 400] on div at bounding box center [454, 154] width 230 height 512
click at [543, 312] on div at bounding box center [454, 154] width 230 height 512
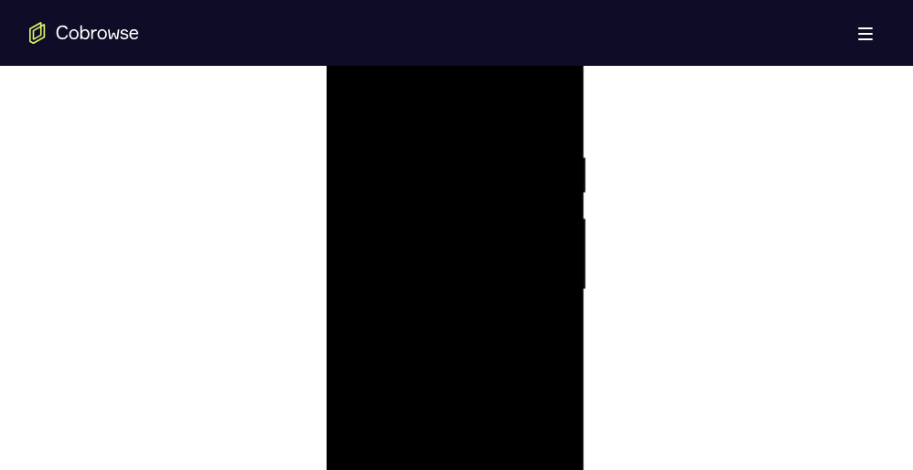
scroll to position [1015, 0]
click at [353, 78] on div at bounding box center [454, 291] width 230 height 512
click at [536, 288] on div at bounding box center [454, 291] width 230 height 512
click at [434, 327] on div at bounding box center [454, 291] width 230 height 512
click at [446, 278] on div at bounding box center [454, 291] width 230 height 512
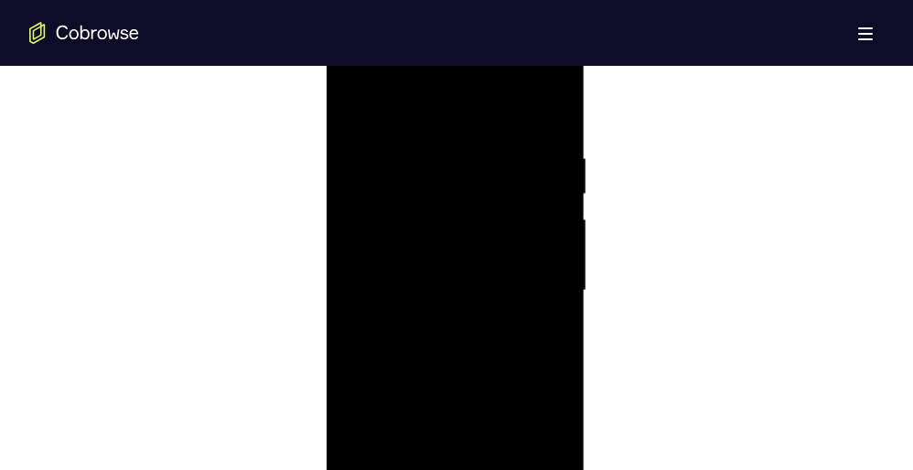
click at [431, 249] on div at bounding box center [454, 291] width 230 height 512
click at [425, 294] on div at bounding box center [454, 291] width 230 height 512
click at [421, 352] on div at bounding box center [454, 291] width 230 height 512
click at [415, 348] on div at bounding box center [454, 291] width 230 height 512
click at [436, 321] on div at bounding box center [454, 291] width 230 height 512
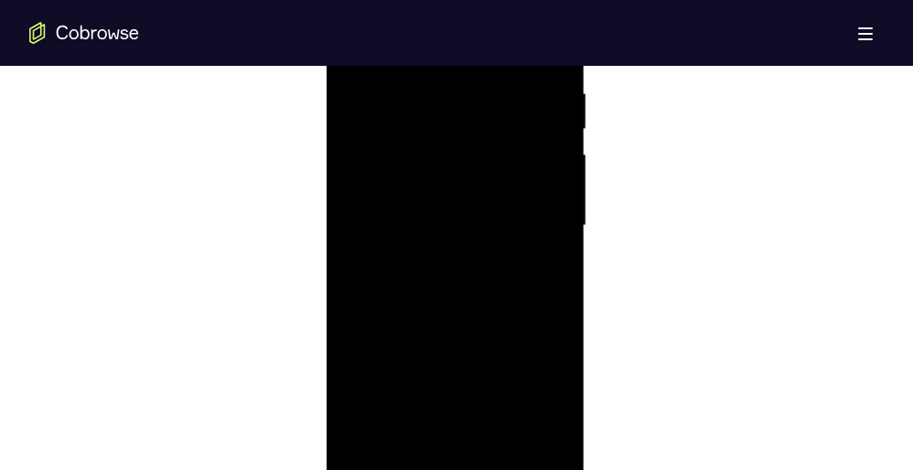
scroll to position [1081, 0]
click at [448, 315] on div at bounding box center [454, 225] width 230 height 512
drag, startPoint x: 478, startPoint y: 380, endPoint x: 478, endPoint y: 23, distance: 356.7
click at [478, 23] on div at bounding box center [454, 225] width 230 height 512
drag, startPoint x: 437, startPoint y: 290, endPoint x: 485, endPoint y: -43, distance: 336.3
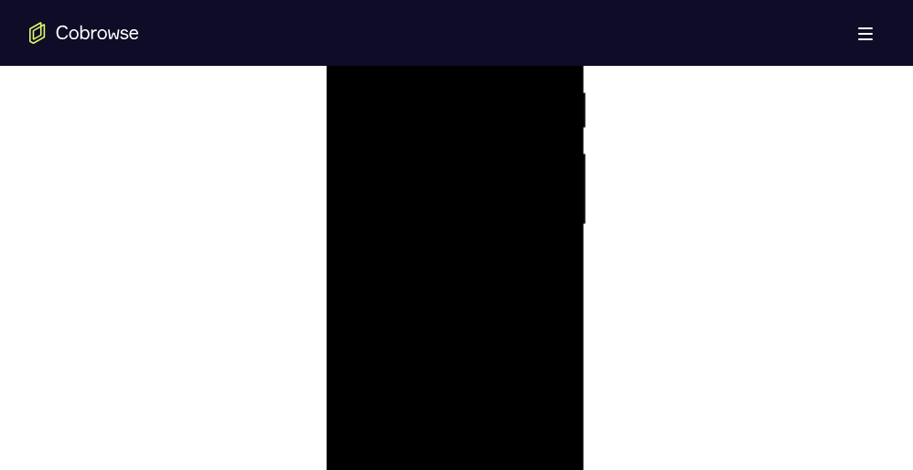
click at [485, 0] on div at bounding box center [455, 227] width 259 height 545
drag, startPoint x: 455, startPoint y: 277, endPoint x: 450, endPoint y: -13, distance: 289.9
click at [450, 0] on div at bounding box center [454, 225] width 230 height 512
drag, startPoint x: 434, startPoint y: 296, endPoint x: 440, endPoint y: 135, distance: 161.0
click at [440, 135] on div at bounding box center [454, 225] width 230 height 512
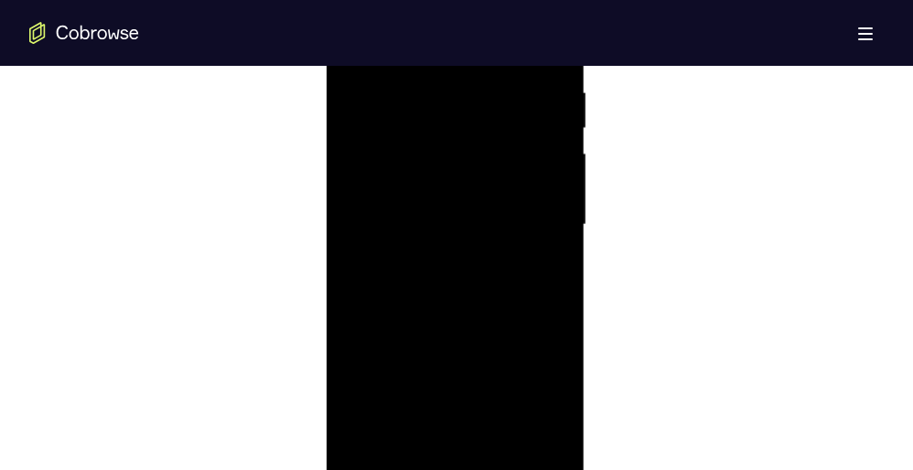
drag, startPoint x: 436, startPoint y: 349, endPoint x: 439, endPoint y: 330, distance: 19.4
click at [439, 330] on div at bounding box center [454, 225] width 230 height 512
click at [554, 288] on div at bounding box center [454, 225] width 230 height 512
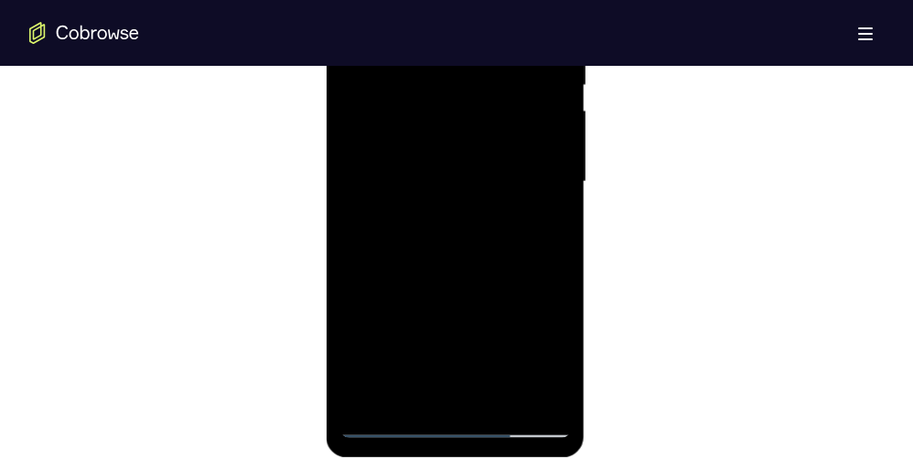
scroll to position [1123, 0]
drag, startPoint x: 440, startPoint y: 270, endPoint x: 448, endPoint y: 97, distance: 173.0
click at [448, 97] on div at bounding box center [454, 183] width 230 height 512
drag, startPoint x: 452, startPoint y: 310, endPoint x: 497, endPoint y: 39, distance: 274.4
click at [497, 39] on div at bounding box center [454, 183] width 230 height 512
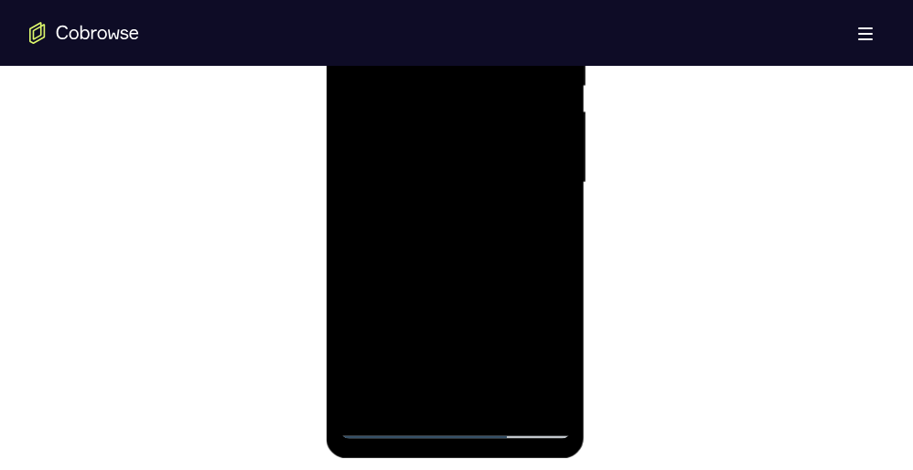
drag, startPoint x: 468, startPoint y: 231, endPoint x: 479, endPoint y: 75, distance: 156.8
click at [479, 75] on div at bounding box center [454, 183] width 230 height 512
click at [452, 181] on div at bounding box center [454, 183] width 230 height 512
click at [556, 200] on div at bounding box center [454, 183] width 230 height 512
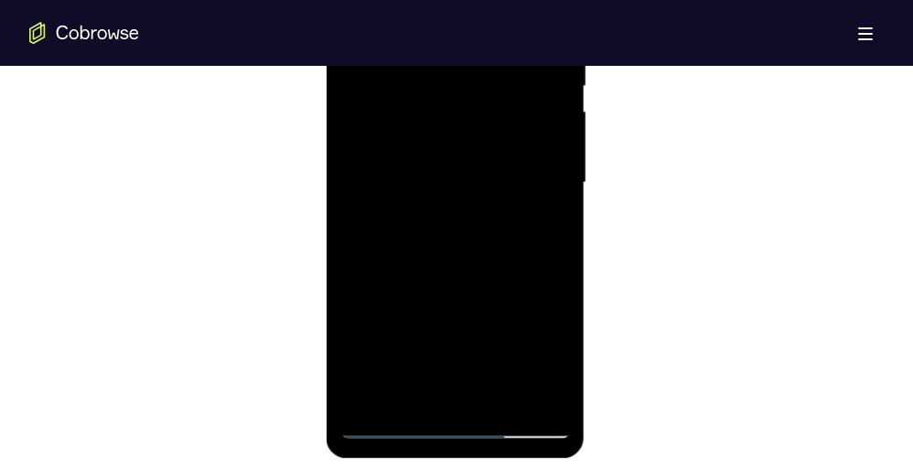
drag, startPoint x: 490, startPoint y: 249, endPoint x: 508, endPoint y: -51, distance: 300.5
click at [508, 0] on div at bounding box center [454, 183] width 230 height 512
drag, startPoint x: 479, startPoint y: 219, endPoint x: 476, endPoint y: 203, distance: 16.7
click at [476, 203] on div at bounding box center [454, 183] width 230 height 512
click at [550, 232] on div at bounding box center [454, 183] width 230 height 512
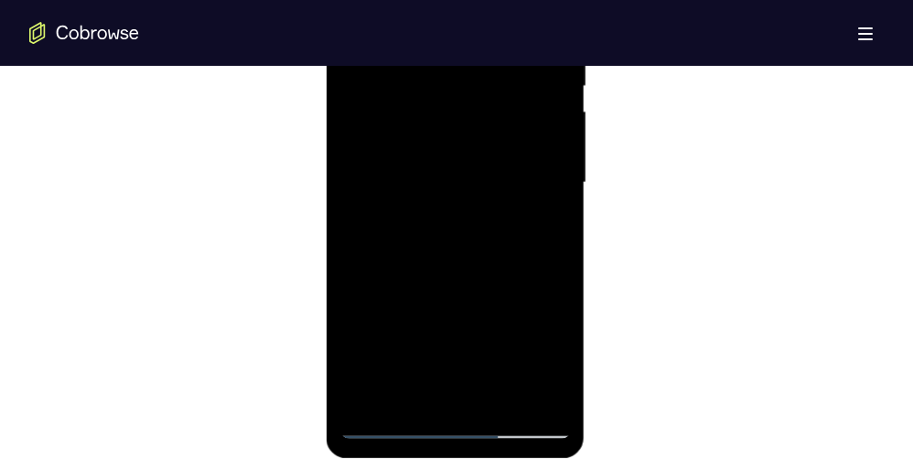
click at [550, 232] on div at bounding box center [454, 183] width 230 height 512
drag, startPoint x: 439, startPoint y: 305, endPoint x: 487, endPoint y: 32, distance: 277.7
click at [487, 32] on div at bounding box center [454, 183] width 230 height 512
drag, startPoint x: 437, startPoint y: 270, endPoint x: 457, endPoint y: 25, distance: 245.9
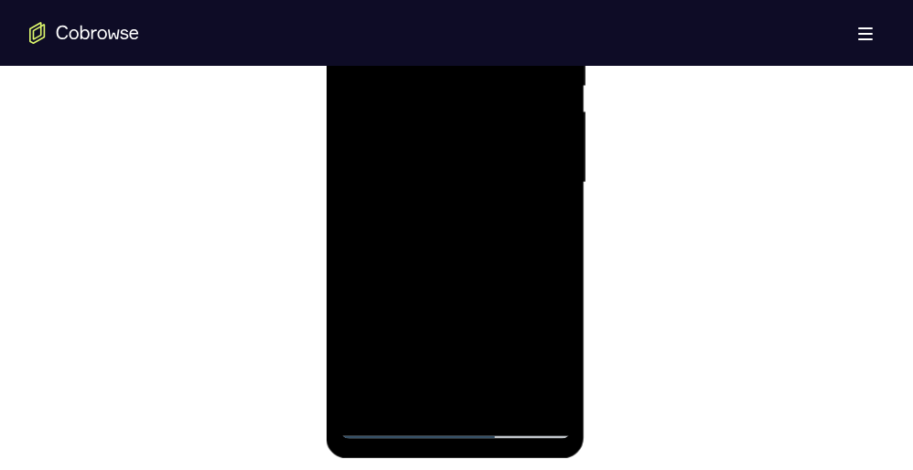
click at [457, 25] on div at bounding box center [454, 183] width 230 height 512
drag, startPoint x: 426, startPoint y: 280, endPoint x: 449, endPoint y: 7, distance: 273.5
click at [449, 7] on div at bounding box center [454, 183] width 230 height 512
click at [549, 266] on div at bounding box center [454, 183] width 230 height 512
drag, startPoint x: 549, startPoint y: 266, endPoint x: 487, endPoint y: 262, distance: 62.3
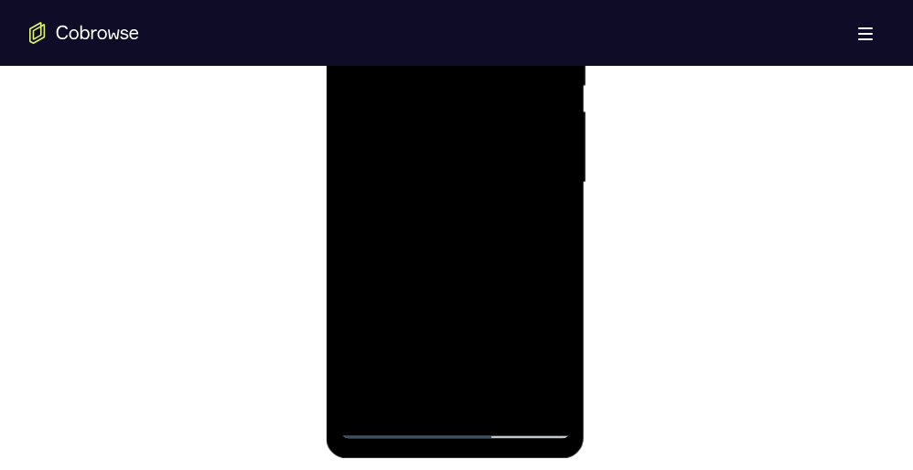
click at [487, 262] on div at bounding box center [454, 183] width 230 height 512
drag, startPoint x: 487, startPoint y: 262, endPoint x: 493, endPoint y: 139, distance: 123.6
click at [493, 139] on div at bounding box center [454, 183] width 230 height 512
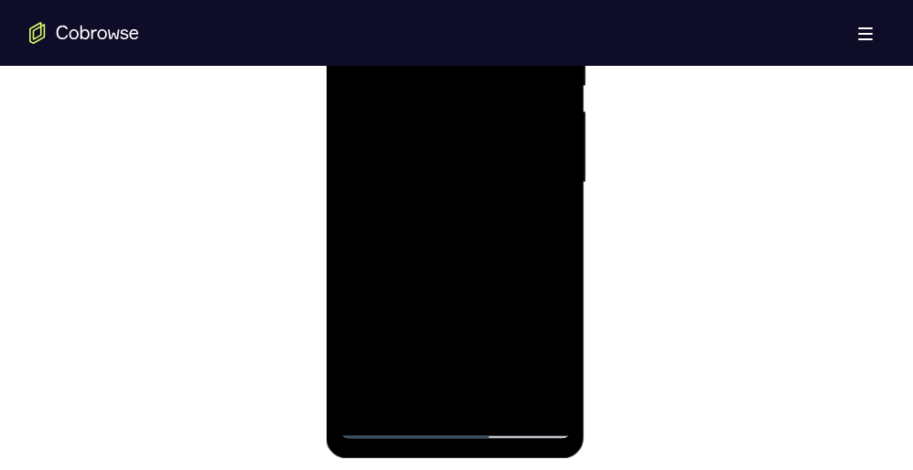
click at [451, 281] on div at bounding box center [454, 183] width 230 height 512
drag, startPoint x: 451, startPoint y: 281, endPoint x: 462, endPoint y: 21, distance: 259.9
click at [462, 21] on div at bounding box center [454, 183] width 230 height 512
drag, startPoint x: 441, startPoint y: 241, endPoint x: 450, endPoint y: 168, distance: 72.8
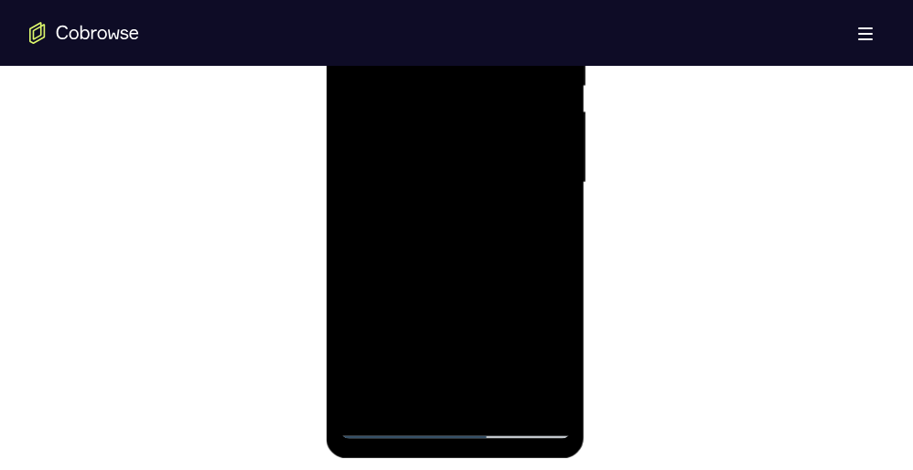
click at [450, 168] on div at bounding box center [454, 183] width 230 height 512
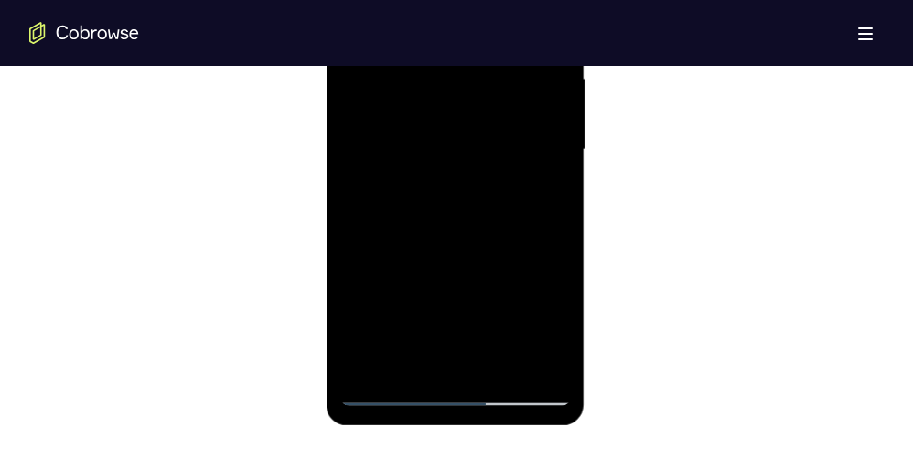
scroll to position [1157, 0]
click at [445, 187] on div at bounding box center [454, 149] width 230 height 512
drag, startPoint x: 424, startPoint y: 255, endPoint x: 427, endPoint y: 152, distance: 103.4
click at [427, 152] on div at bounding box center [454, 149] width 230 height 512
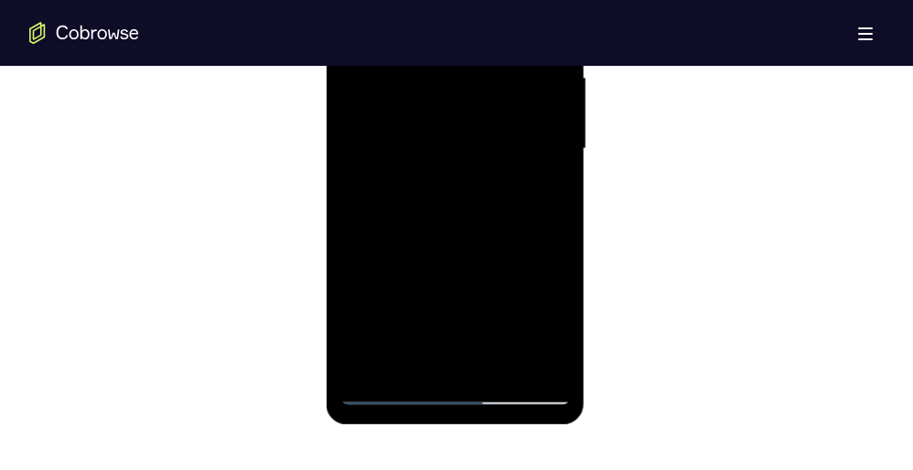
click at [424, 257] on div at bounding box center [454, 149] width 230 height 512
click at [560, 115] on div at bounding box center [454, 149] width 230 height 512
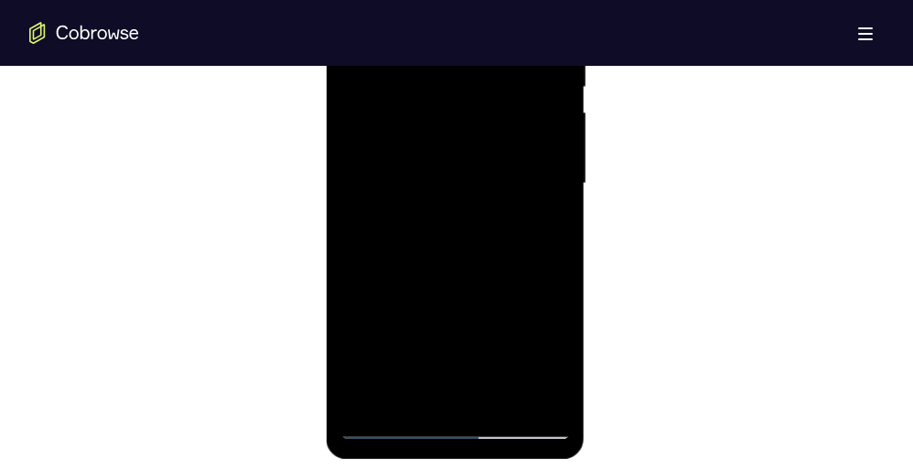
click at [557, 147] on div at bounding box center [454, 184] width 230 height 512
click at [555, 147] on div at bounding box center [454, 184] width 230 height 512
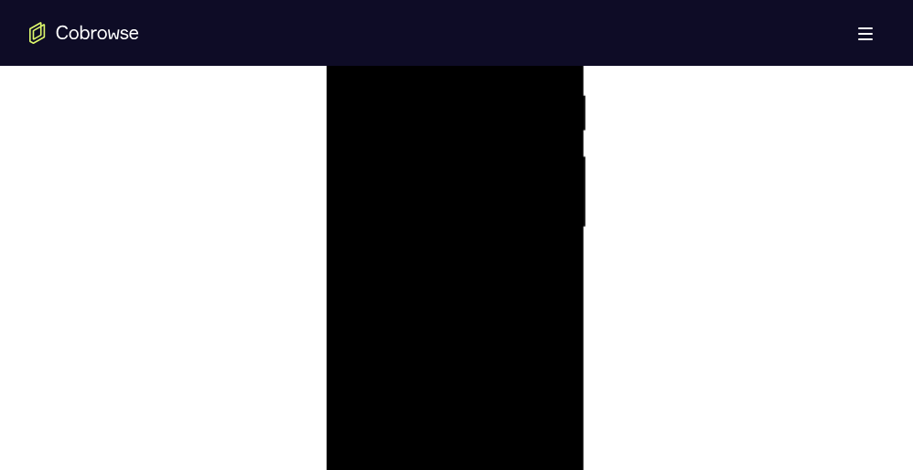
scroll to position [1084, 0]
drag, startPoint x: 479, startPoint y: 219, endPoint x: 494, endPoint y: 18, distance: 200.8
click at [494, 18] on div at bounding box center [454, 222] width 230 height 512
drag, startPoint x: 469, startPoint y: 180, endPoint x: 475, endPoint y: 52, distance: 128.1
click at [475, 52] on div at bounding box center [454, 222] width 230 height 512
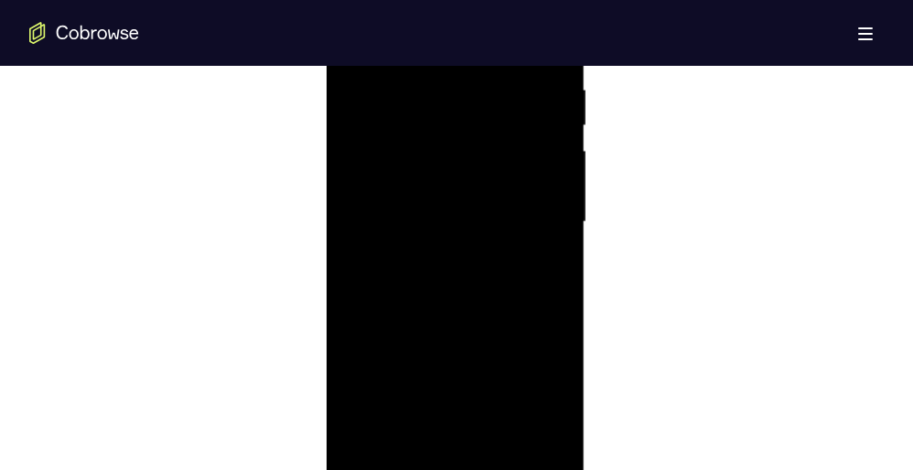
drag, startPoint x: 444, startPoint y: 229, endPoint x: 456, endPoint y: 48, distance: 180.6
click at [456, 48] on div at bounding box center [454, 222] width 230 height 512
drag, startPoint x: 436, startPoint y: 211, endPoint x: 447, endPoint y: 52, distance: 159.5
click at [447, 52] on div at bounding box center [454, 222] width 230 height 512
click at [423, 231] on div at bounding box center [454, 222] width 230 height 512
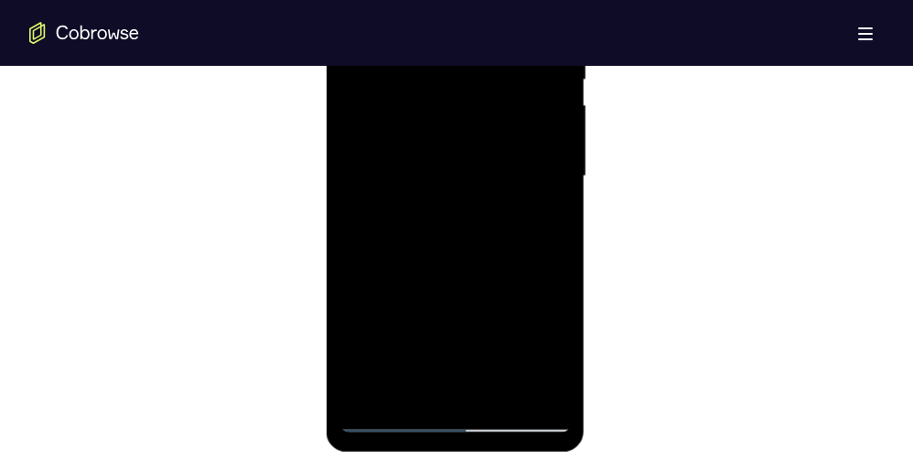
scroll to position [1146, 0]
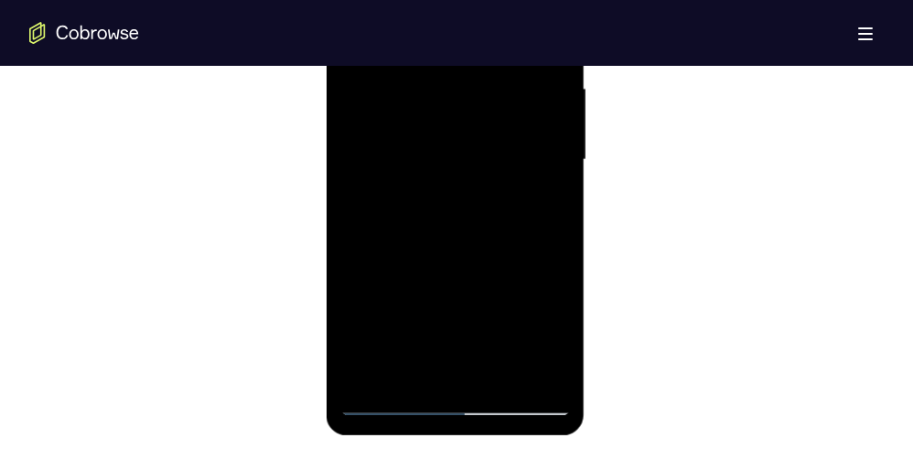
drag, startPoint x: 422, startPoint y: 245, endPoint x: 426, endPoint y: 66, distance: 179.3
click at [426, 66] on div at bounding box center [454, 160] width 230 height 512
drag, startPoint x: 413, startPoint y: 232, endPoint x: 419, endPoint y: 84, distance: 148.2
click at [419, 84] on div at bounding box center [454, 160] width 230 height 512
drag, startPoint x: 415, startPoint y: 203, endPoint x: 430, endPoint y: 28, distance: 175.3
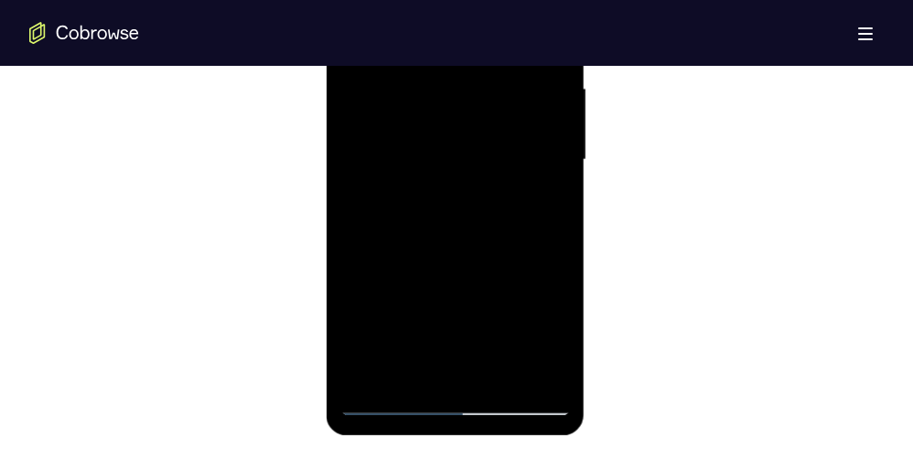
click at [430, 28] on div at bounding box center [454, 160] width 230 height 512
drag, startPoint x: 423, startPoint y: 217, endPoint x: 436, endPoint y: 85, distance: 132.3
click at [436, 85] on div at bounding box center [454, 160] width 230 height 512
drag, startPoint x: 436, startPoint y: 85, endPoint x: 436, endPoint y: 29, distance: 55.8
click at [436, 29] on div at bounding box center [454, 160] width 230 height 512
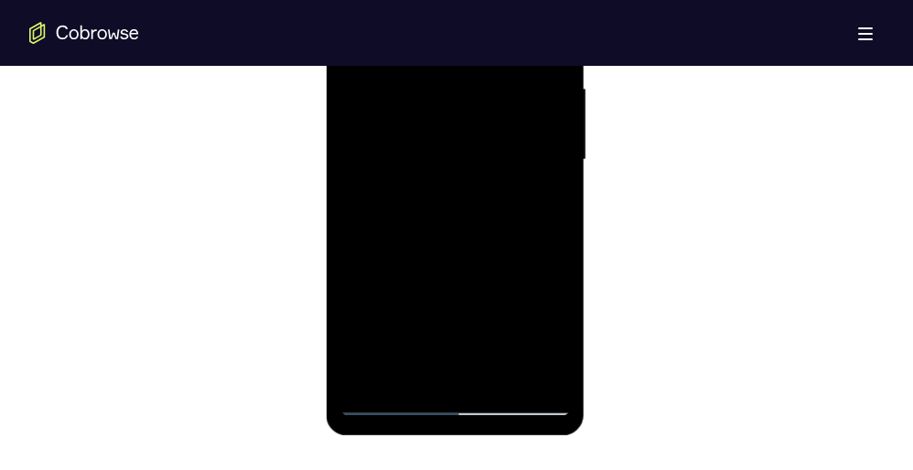
click at [553, 193] on div at bounding box center [454, 160] width 230 height 512
click at [494, 183] on div at bounding box center [454, 160] width 230 height 512
click at [557, 191] on div at bounding box center [454, 160] width 230 height 512
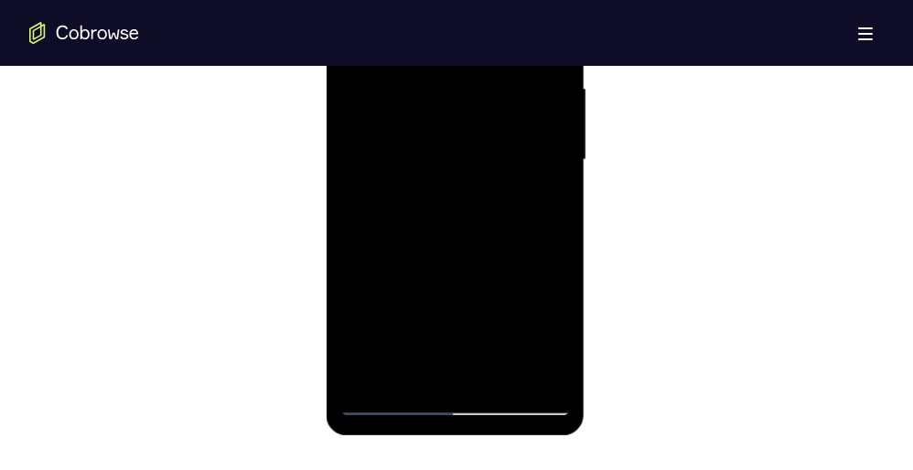
click at [557, 191] on div at bounding box center [454, 160] width 230 height 512
drag, startPoint x: 476, startPoint y: 201, endPoint x: 482, endPoint y: 89, distance: 112.6
click at [482, 89] on div at bounding box center [454, 160] width 230 height 512
drag, startPoint x: 470, startPoint y: 176, endPoint x: 472, endPoint y: 23, distance: 152.7
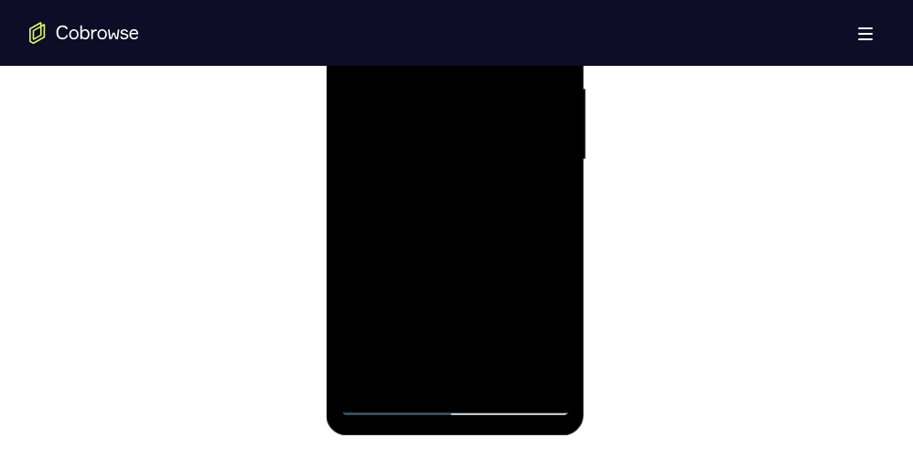
click at [472, 23] on div at bounding box center [454, 160] width 230 height 512
drag, startPoint x: 463, startPoint y: 201, endPoint x: 461, endPoint y: 119, distance: 82.3
click at [461, 119] on div at bounding box center [454, 160] width 230 height 512
drag, startPoint x: 451, startPoint y: 259, endPoint x: 467, endPoint y: 91, distance: 169.1
click at [467, 91] on div at bounding box center [454, 160] width 230 height 512
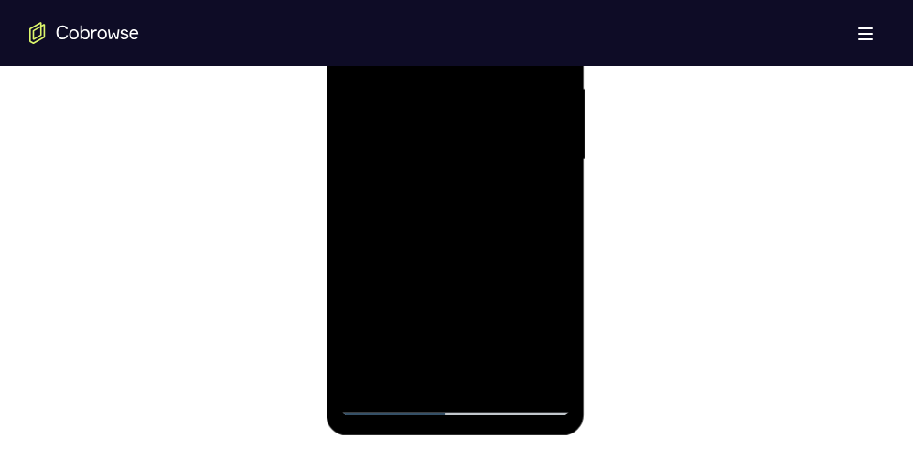
drag, startPoint x: 438, startPoint y: 256, endPoint x: 448, endPoint y: 106, distance: 150.3
click at [448, 106] on div at bounding box center [454, 160] width 230 height 512
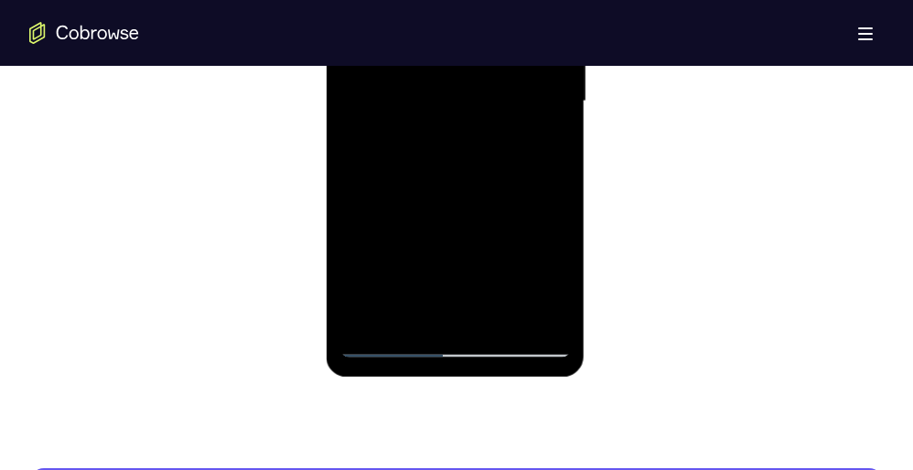
scroll to position [1203, 0]
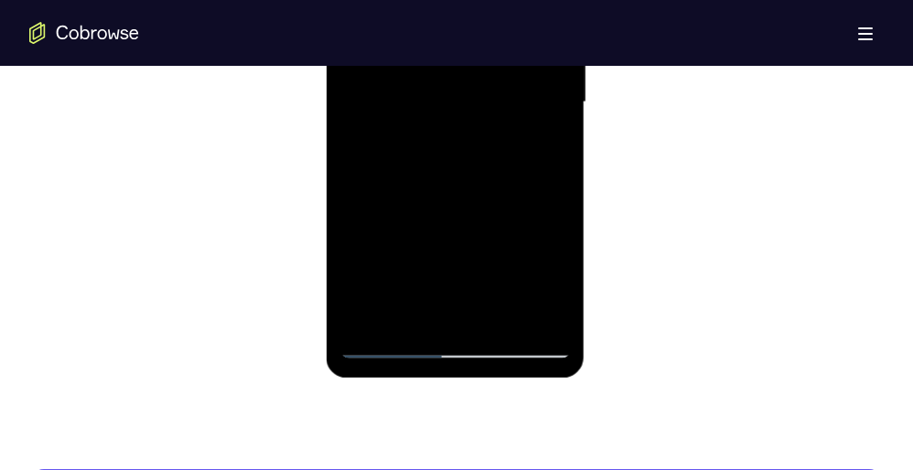
drag, startPoint x: 444, startPoint y: 127, endPoint x: 442, endPoint y: 28, distance: 98.8
click at [442, 28] on div at bounding box center [454, 102] width 230 height 512
drag, startPoint x: 427, startPoint y: 208, endPoint x: 432, endPoint y: 88, distance: 119.9
click at [432, 88] on div at bounding box center [454, 102] width 230 height 512
drag, startPoint x: 433, startPoint y: 226, endPoint x: 434, endPoint y: 92, distance: 133.5
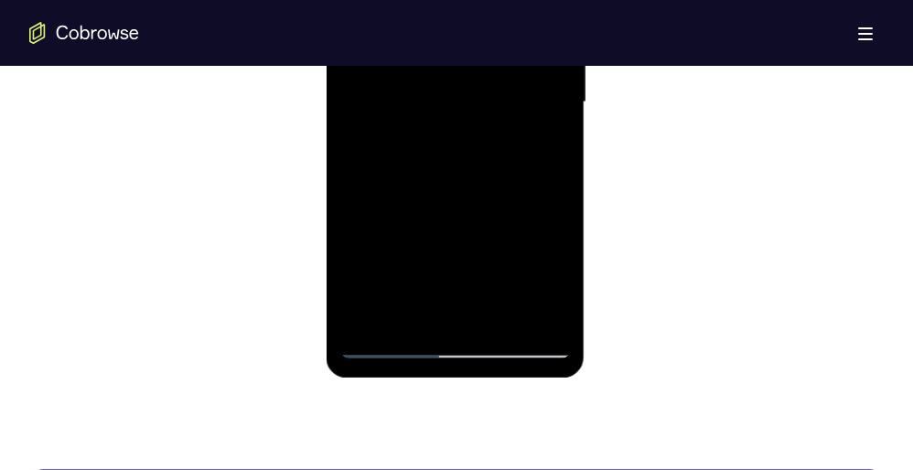
click at [434, 92] on div at bounding box center [454, 102] width 230 height 512
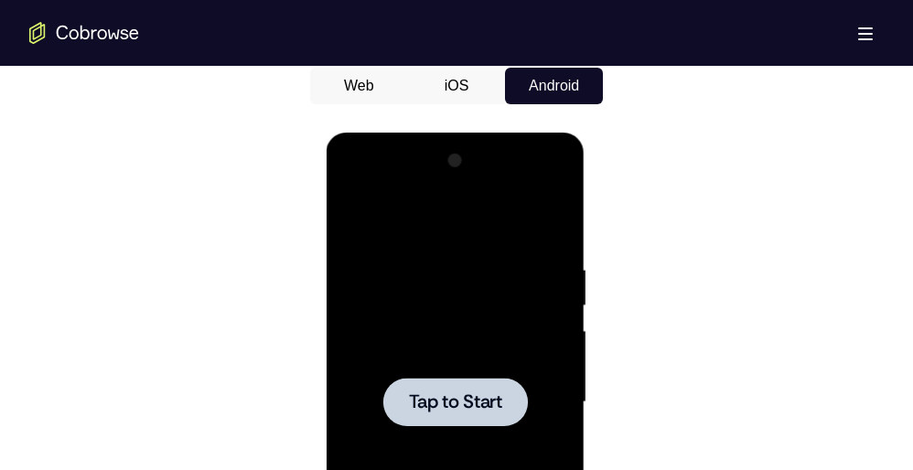
scroll to position [895, 0]
